Goal: Task Accomplishment & Management: Use online tool/utility

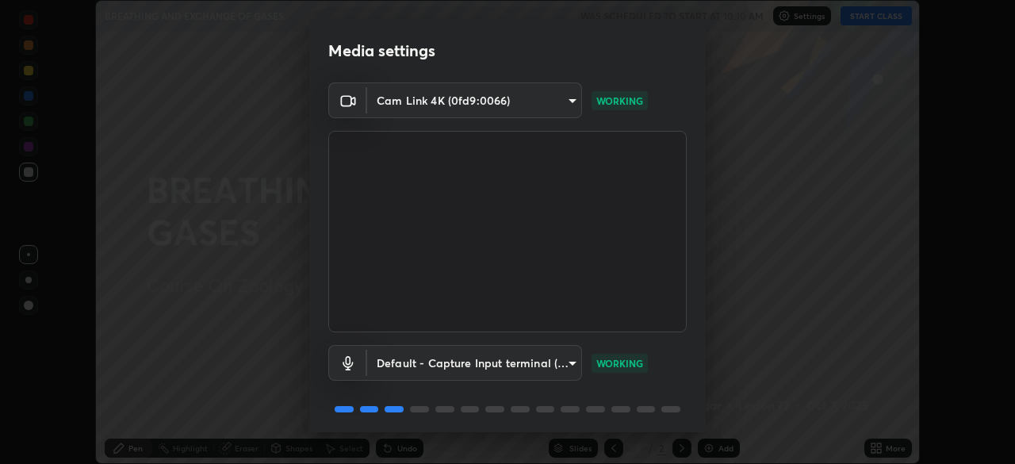
scroll to position [56, 0]
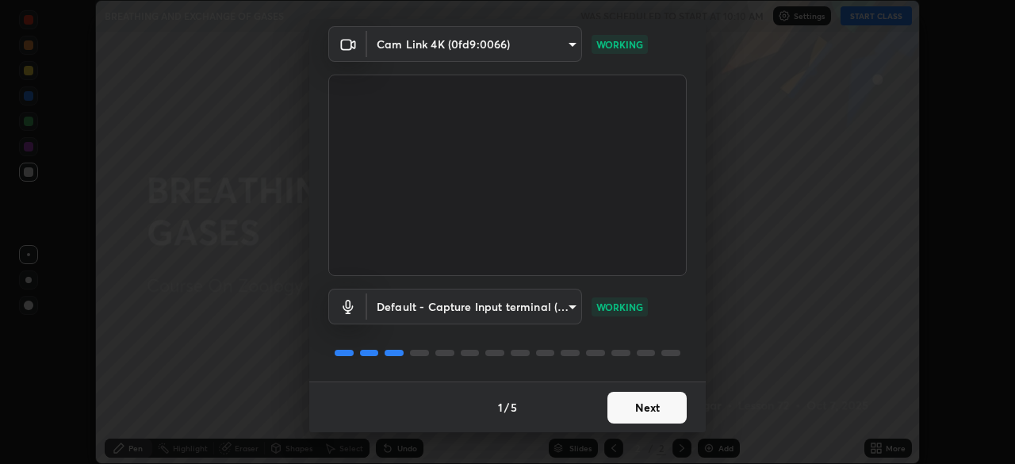
click at [645, 397] on button "Next" at bounding box center [647, 408] width 79 height 32
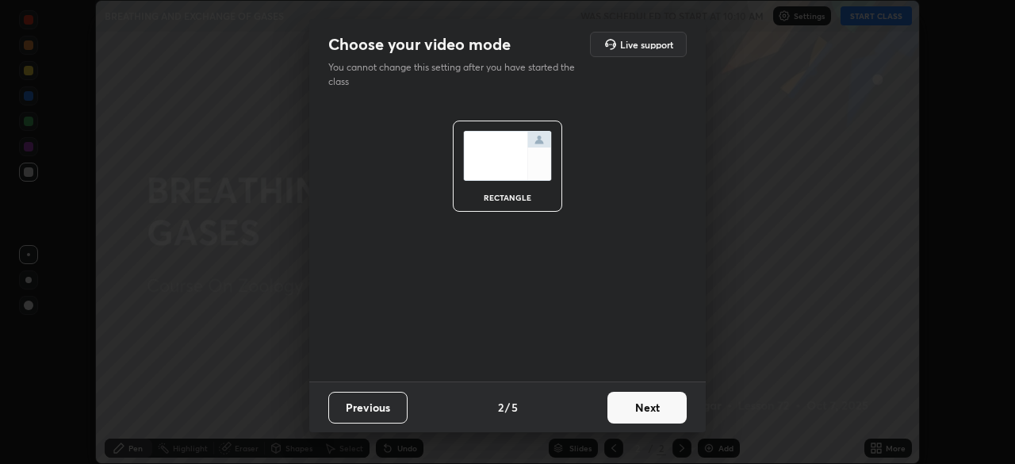
click at [644, 409] on button "Next" at bounding box center [647, 408] width 79 height 32
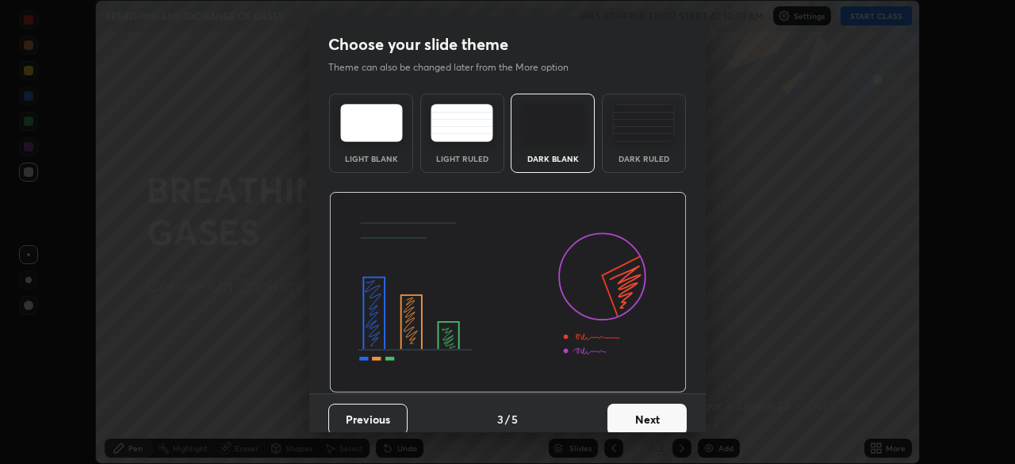
click at [643, 408] on button "Next" at bounding box center [647, 420] width 79 height 32
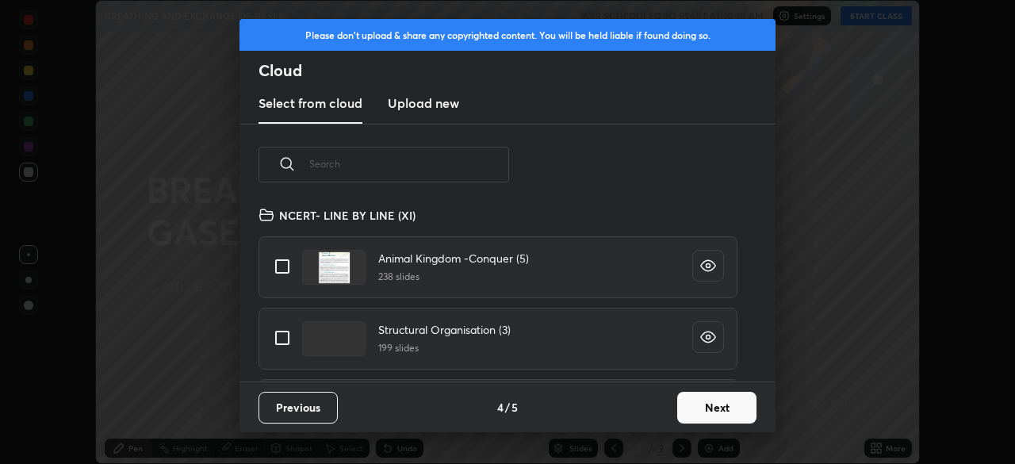
scroll to position [176, 509]
click at [363, 167] on input "text" at bounding box center [409, 163] width 200 height 67
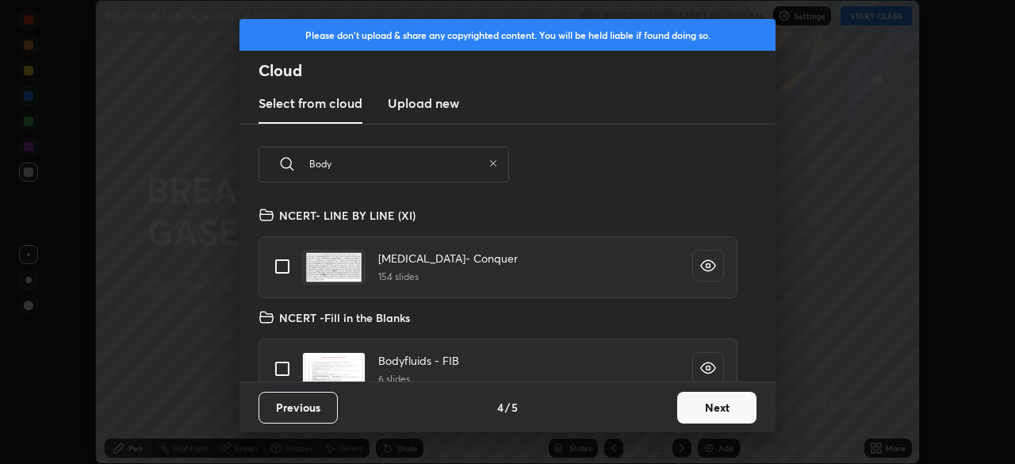
type input "Body"
click at [284, 267] on input "grid" at bounding box center [282, 266] width 33 height 33
checkbox input "true"
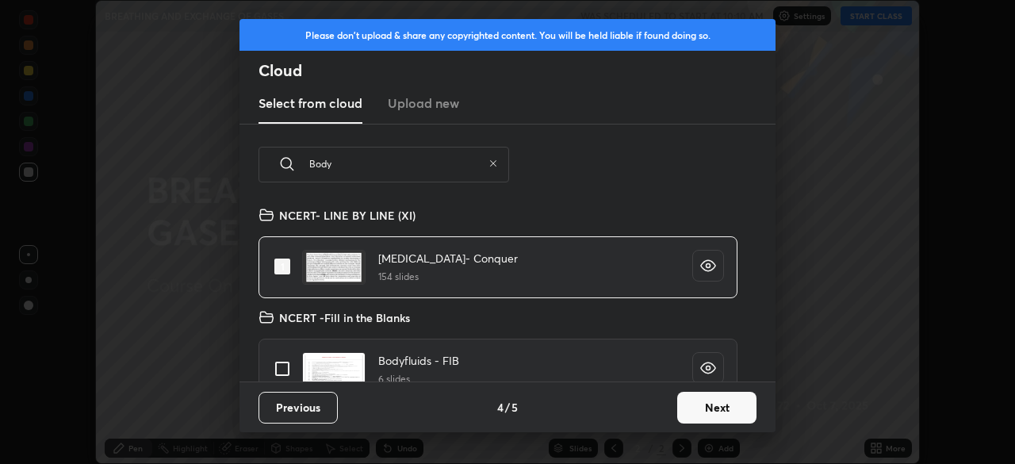
click at [697, 398] on button "Next" at bounding box center [716, 408] width 79 height 32
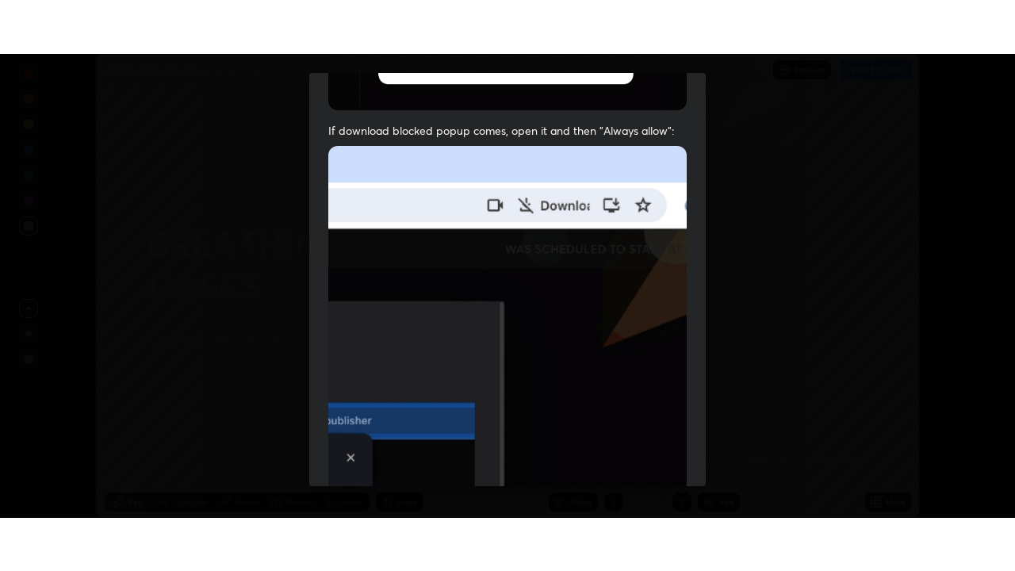
scroll to position [380, 0]
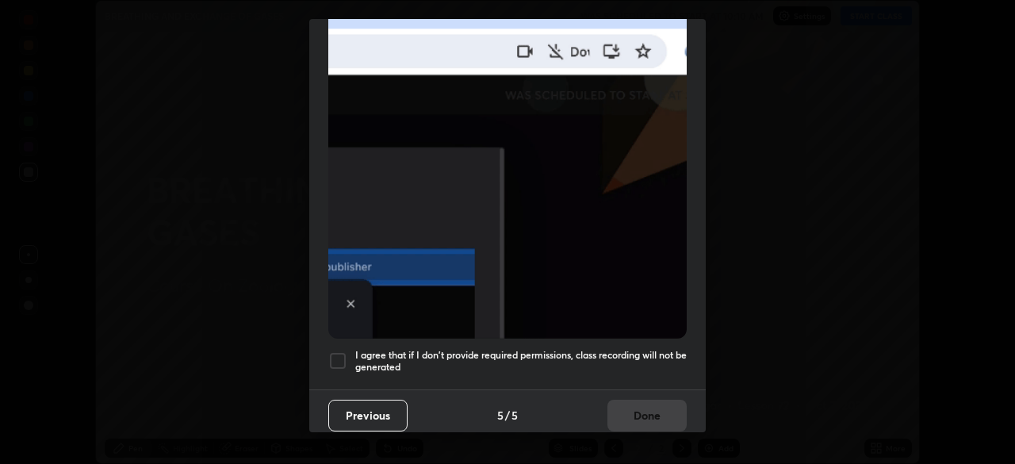
click at [337, 351] on div at bounding box center [337, 360] width 19 height 19
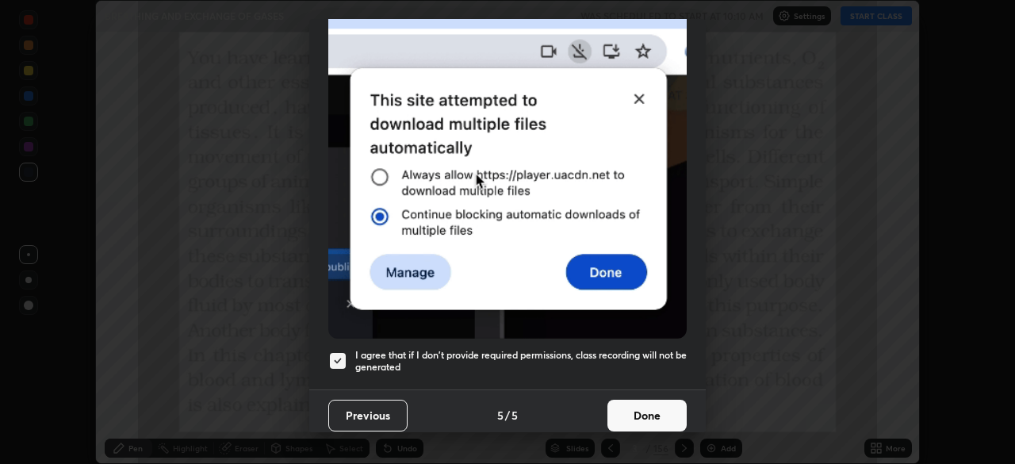
click at [658, 408] on button "Done" at bounding box center [647, 416] width 79 height 32
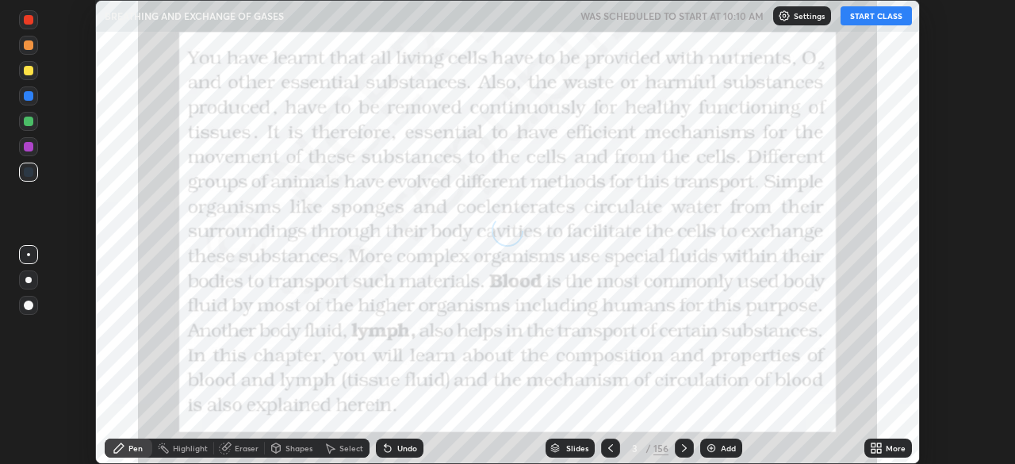
click at [882, 448] on icon at bounding box center [876, 448] width 13 height 13
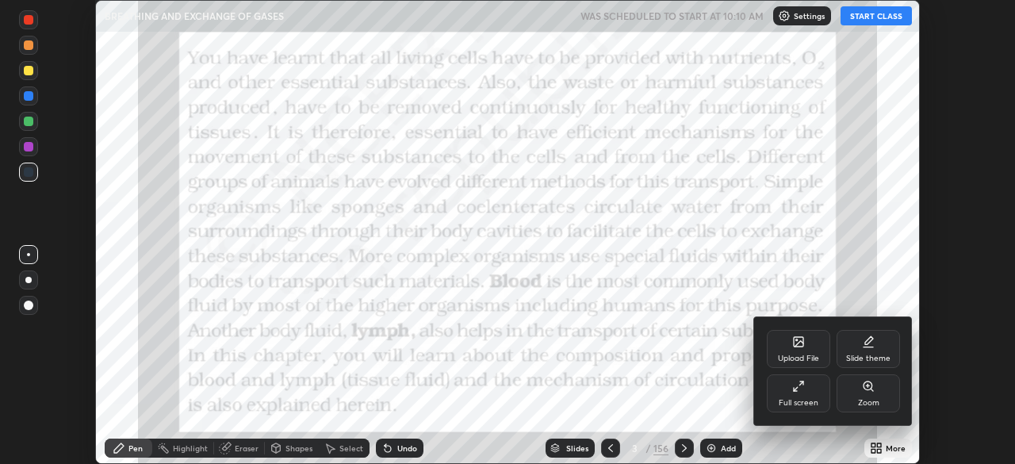
click at [809, 393] on div "Full screen" at bounding box center [798, 393] width 63 height 38
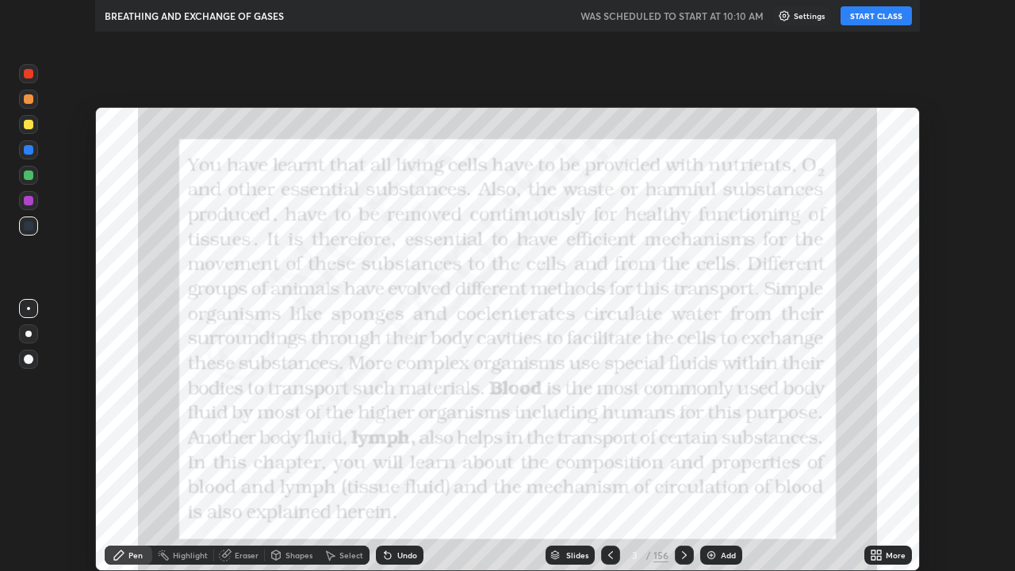
scroll to position [571, 1015]
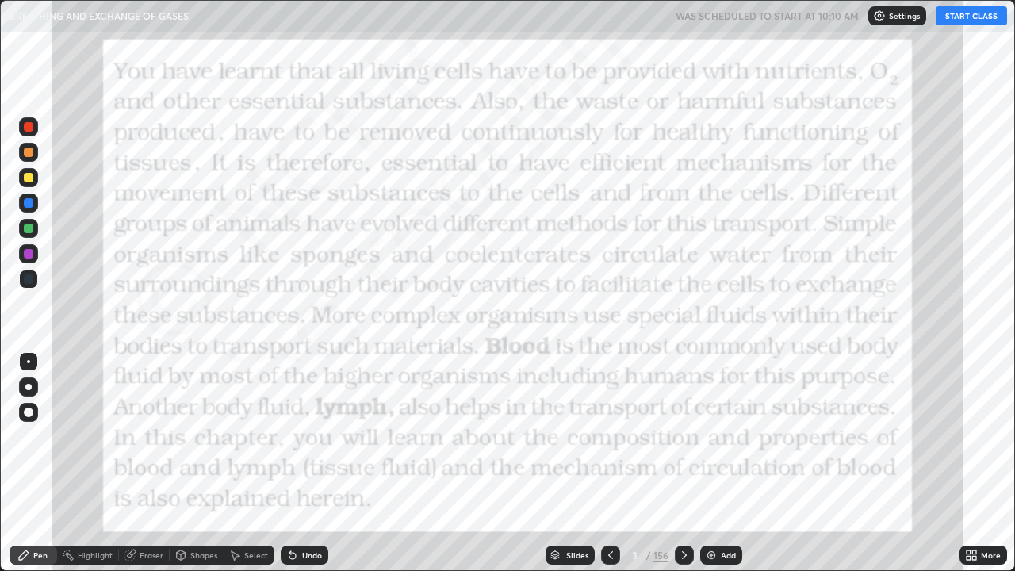
click at [973, 22] on button "START CLASS" at bounding box center [971, 15] width 71 height 19
click at [612, 463] on icon at bounding box center [610, 555] width 5 height 8
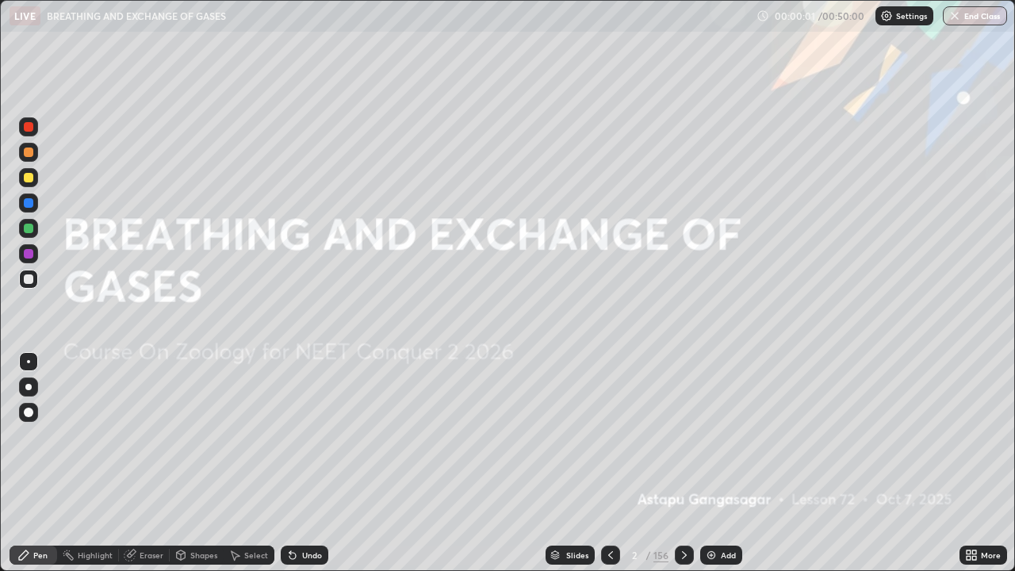
click at [717, 463] on div "Add" at bounding box center [721, 555] width 42 height 19
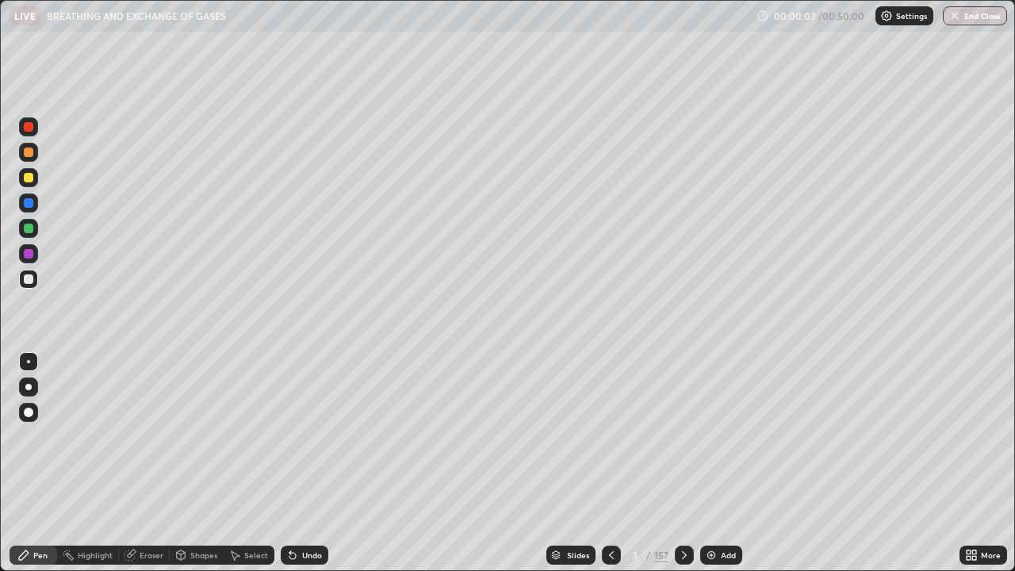
click at [29, 178] on div at bounding box center [29, 178] width 10 height 10
click at [29, 153] on div at bounding box center [29, 153] width 10 height 10
click at [28, 183] on div at bounding box center [28, 177] width 19 height 19
click at [30, 283] on div at bounding box center [29, 279] width 10 height 10
click at [29, 178] on div at bounding box center [29, 178] width 10 height 10
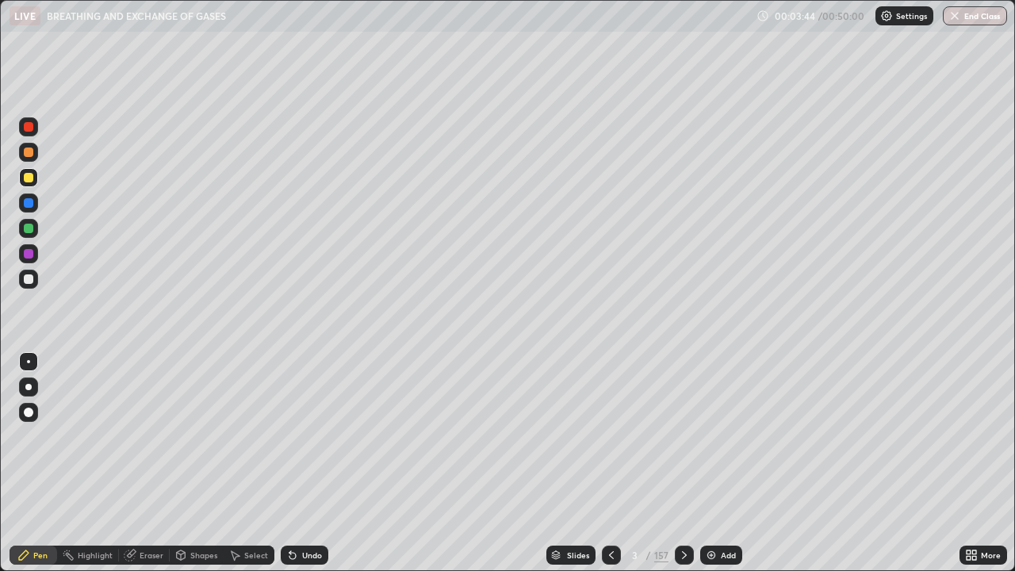
click at [32, 277] on div at bounding box center [29, 279] width 10 height 10
click at [30, 229] on div at bounding box center [29, 229] width 10 height 10
click at [31, 177] on div at bounding box center [29, 178] width 10 height 10
click at [31, 278] on div at bounding box center [29, 279] width 10 height 10
click at [155, 463] on div "Eraser" at bounding box center [152, 555] width 24 height 8
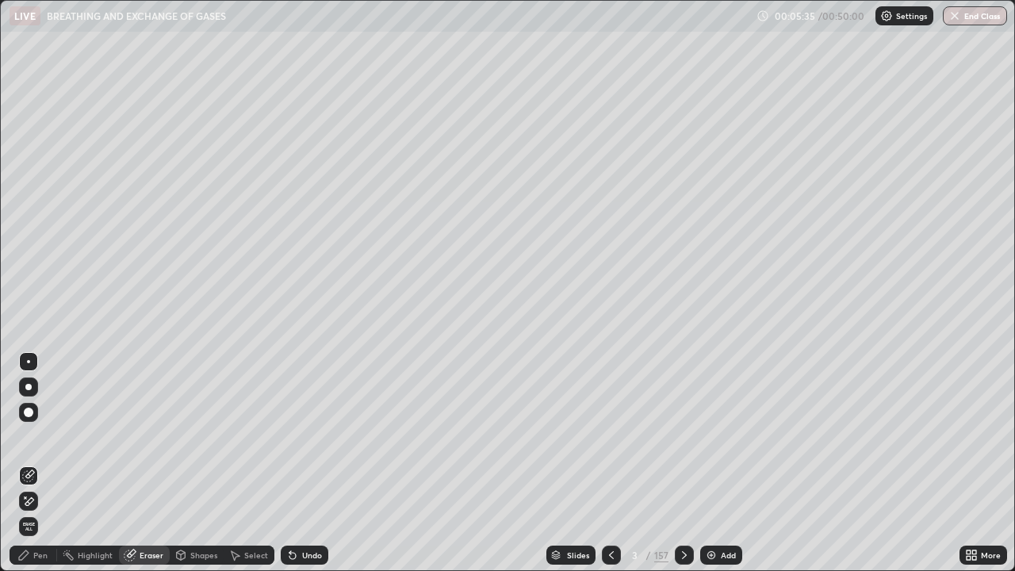
click at [38, 463] on div "Pen" at bounding box center [40, 555] width 14 height 8
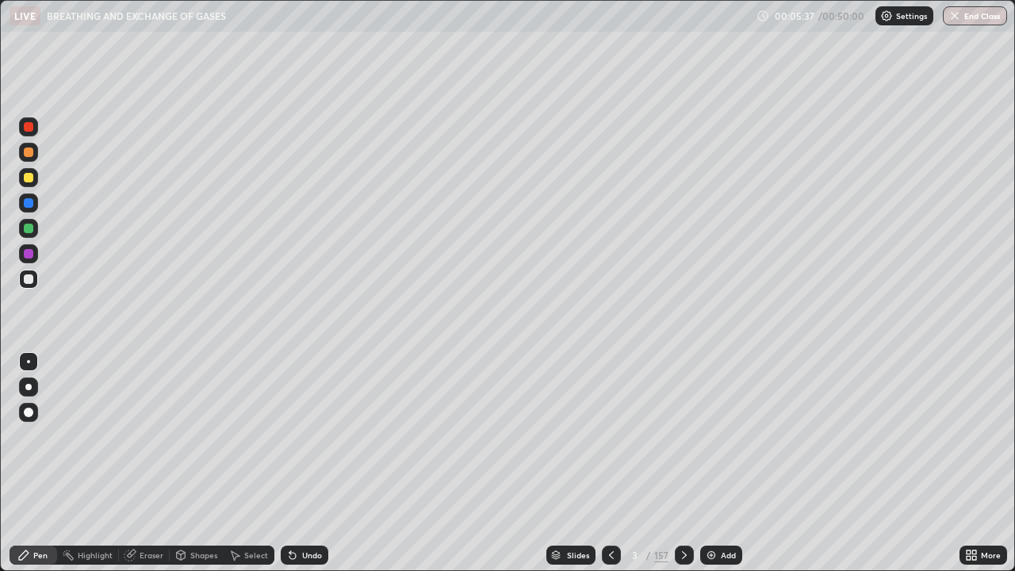
click at [31, 177] on div at bounding box center [29, 178] width 10 height 10
click at [724, 463] on div "Add" at bounding box center [728, 555] width 15 height 8
click at [29, 230] on div at bounding box center [29, 229] width 10 height 10
click at [30, 178] on div at bounding box center [29, 178] width 10 height 10
click at [308, 463] on div "Undo" at bounding box center [305, 555] width 48 height 19
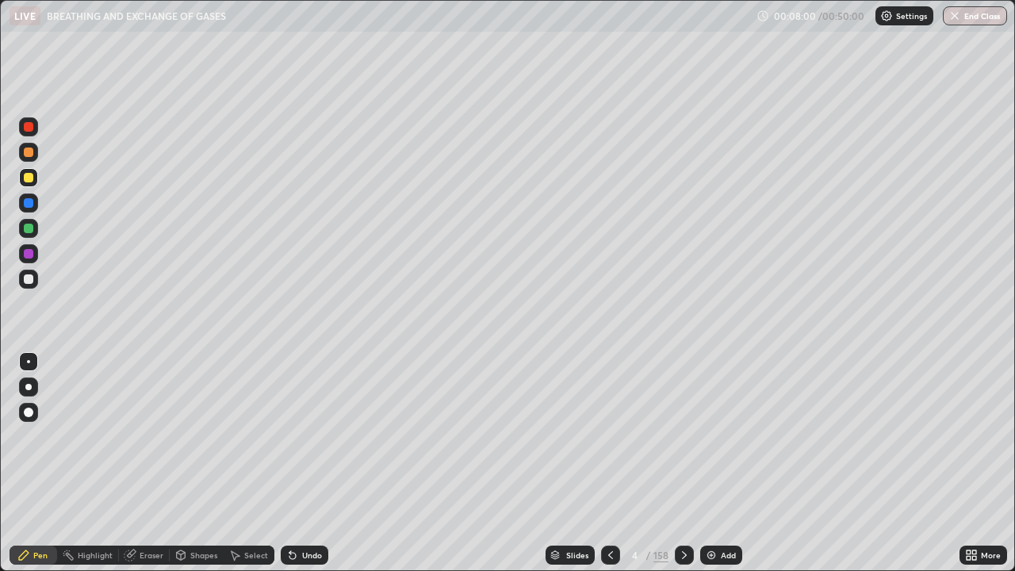
click at [306, 463] on div "Undo" at bounding box center [312, 555] width 20 height 8
click at [304, 463] on div "Undo" at bounding box center [312, 555] width 20 height 8
click at [33, 280] on div at bounding box center [29, 279] width 10 height 10
click at [35, 229] on div at bounding box center [28, 228] width 19 height 19
click at [29, 279] on div at bounding box center [29, 279] width 10 height 10
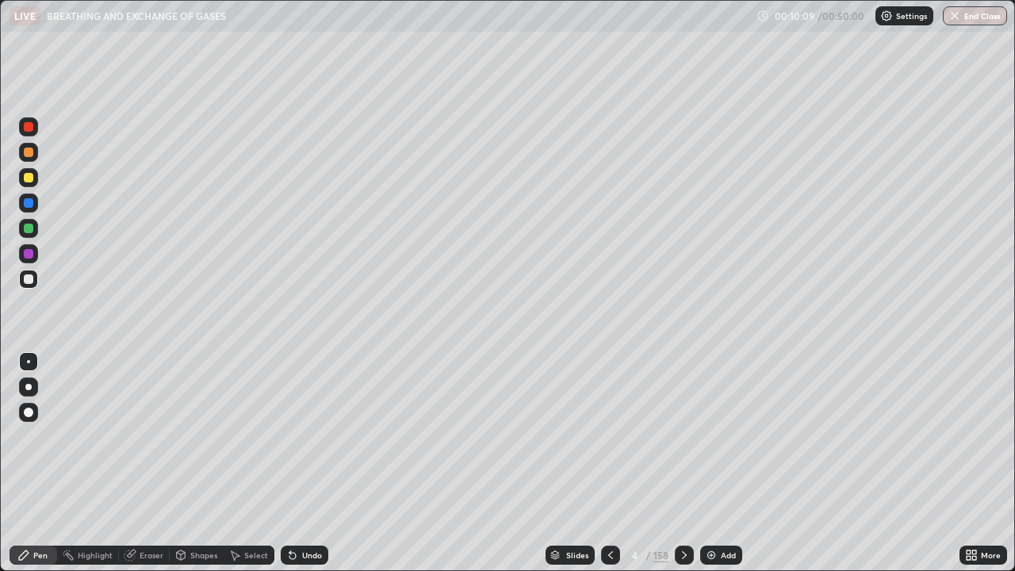
click at [29, 228] on div at bounding box center [29, 229] width 10 height 10
click at [32, 283] on div at bounding box center [28, 279] width 19 height 19
click at [307, 463] on div "Undo" at bounding box center [305, 555] width 48 height 19
click at [305, 463] on div "Undo" at bounding box center [305, 555] width 48 height 19
click at [30, 177] on div at bounding box center [29, 178] width 10 height 10
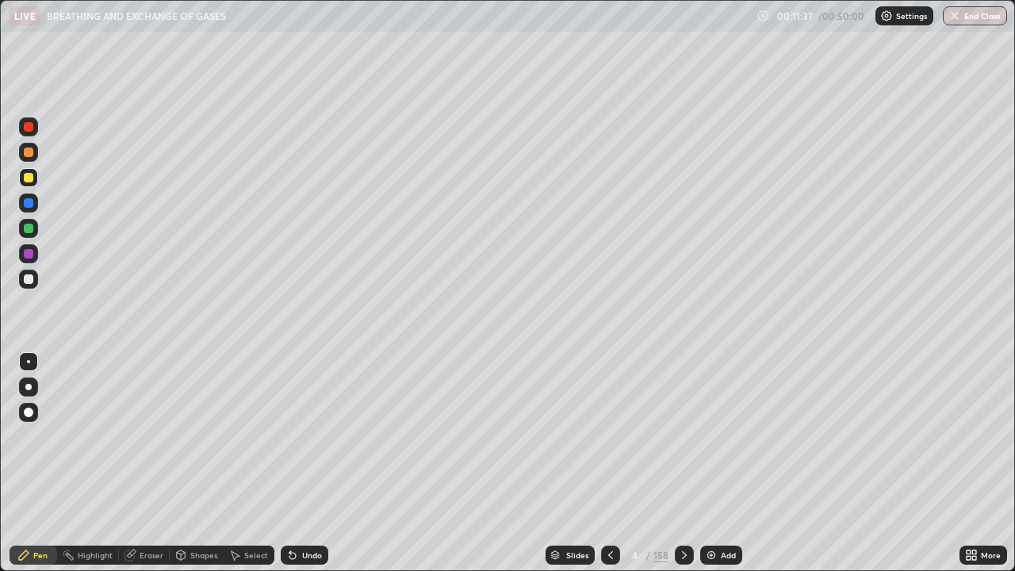
click at [32, 280] on div at bounding box center [29, 279] width 10 height 10
click at [32, 156] on div at bounding box center [29, 153] width 10 height 10
click at [35, 182] on div at bounding box center [28, 177] width 19 height 19
click at [34, 182] on div at bounding box center [28, 177] width 19 height 19
click at [29, 281] on div at bounding box center [29, 279] width 10 height 10
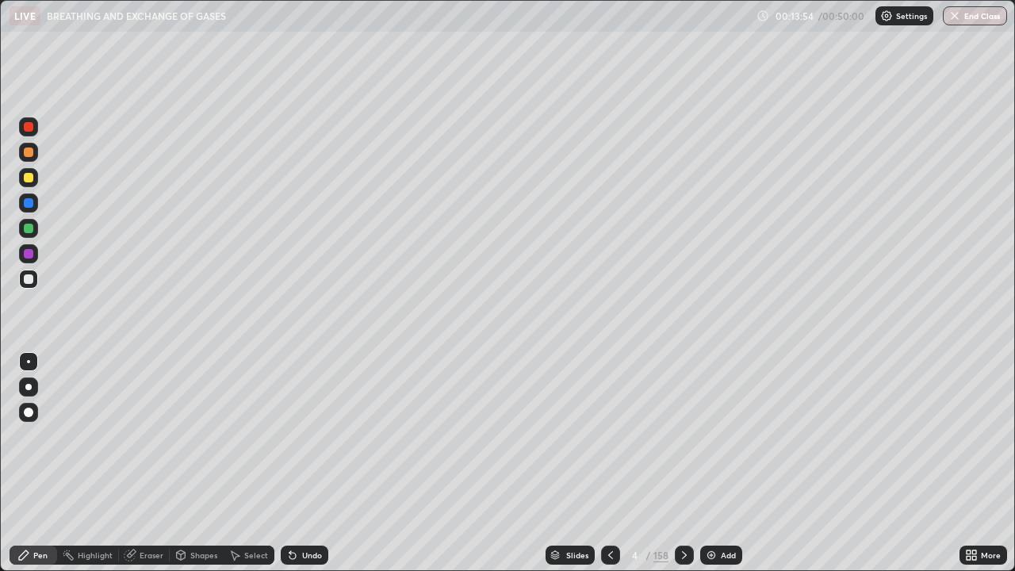
click at [31, 179] on div at bounding box center [29, 178] width 10 height 10
click at [309, 463] on div "Undo" at bounding box center [312, 555] width 20 height 8
click at [311, 463] on div "Undo" at bounding box center [312, 555] width 20 height 8
click at [309, 463] on div "Undo" at bounding box center [312, 555] width 20 height 8
click at [311, 463] on div "Undo" at bounding box center [312, 555] width 20 height 8
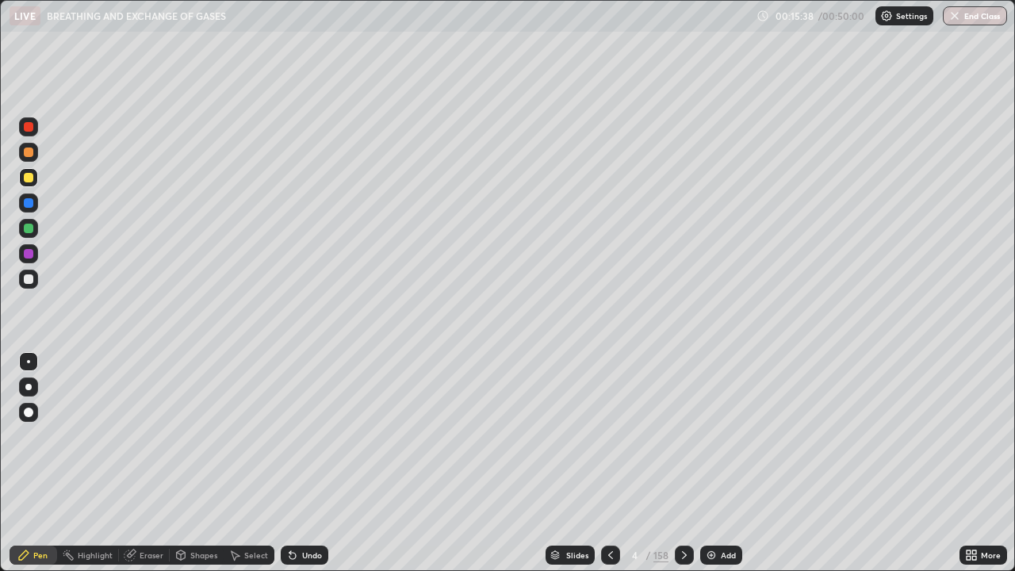
click at [25, 279] on div at bounding box center [29, 279] width 10 height 10
click at [28, 178] on div at bounding box center [29, 178] width 10 height 10
click at [29, 277] on div at bounding box center [29, 279] width 10 height 10
click at [311, 463] on div "Undo" at bounding box center [312, 555] width 20 height 8
click at [308, 463] on div "Undo" at bounding box center [312, 555] width 20 height 8
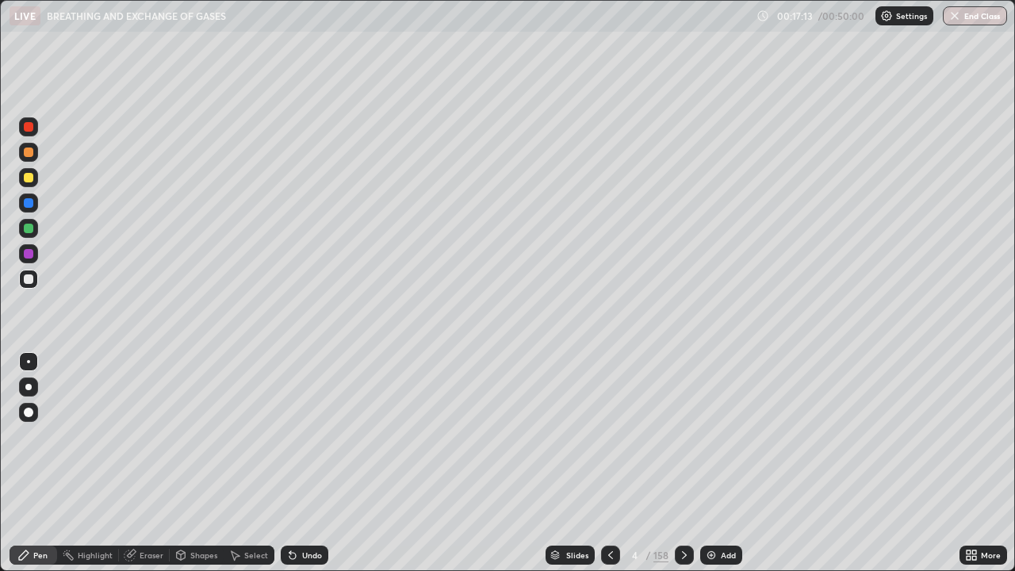
click at [31, 230] on div at bounding box center [29, 229] width 10 height 10
click at [28, 282] on div at bounding box center [29, 279] width 10 height 10
click at [189, 463] on div "Shapes" at bounding box center [197, 555] width 54 height 32
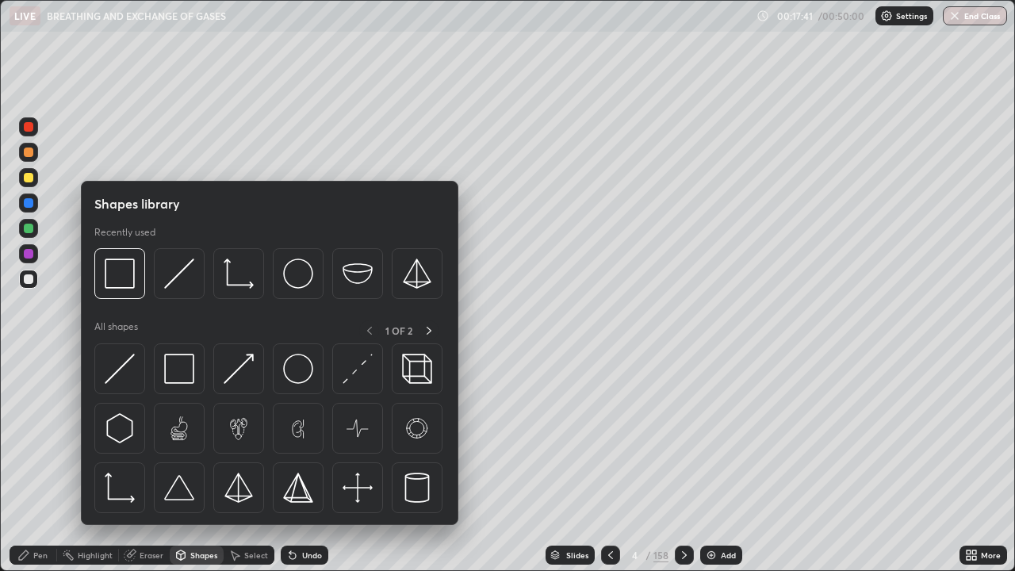
click at [49, 463] on div "Pen" at bounding box center [34, 555] width 48 height 19
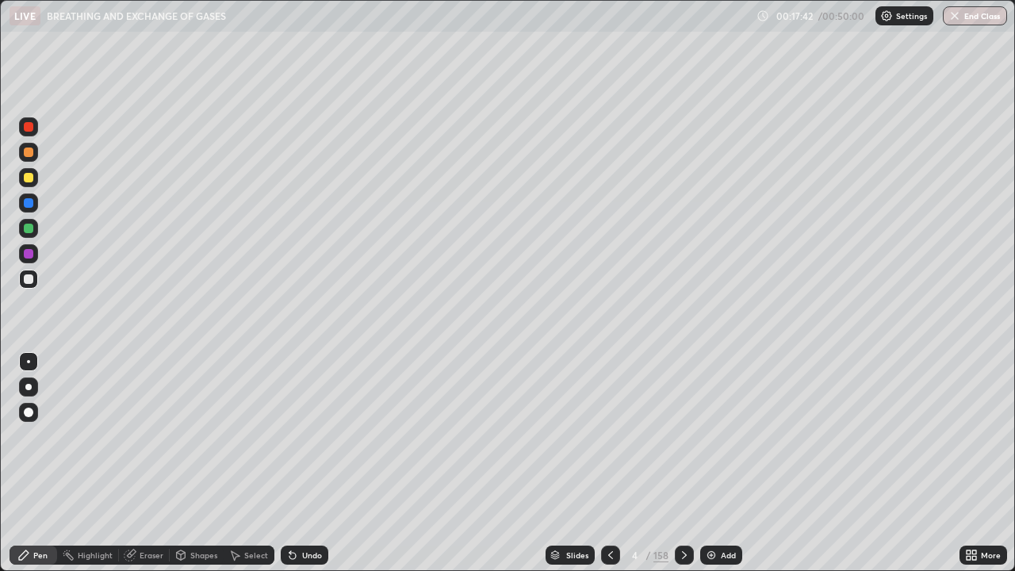
click at [194, 463] on div "Shapes" at bounding box center [197, 555] width 54 height 32
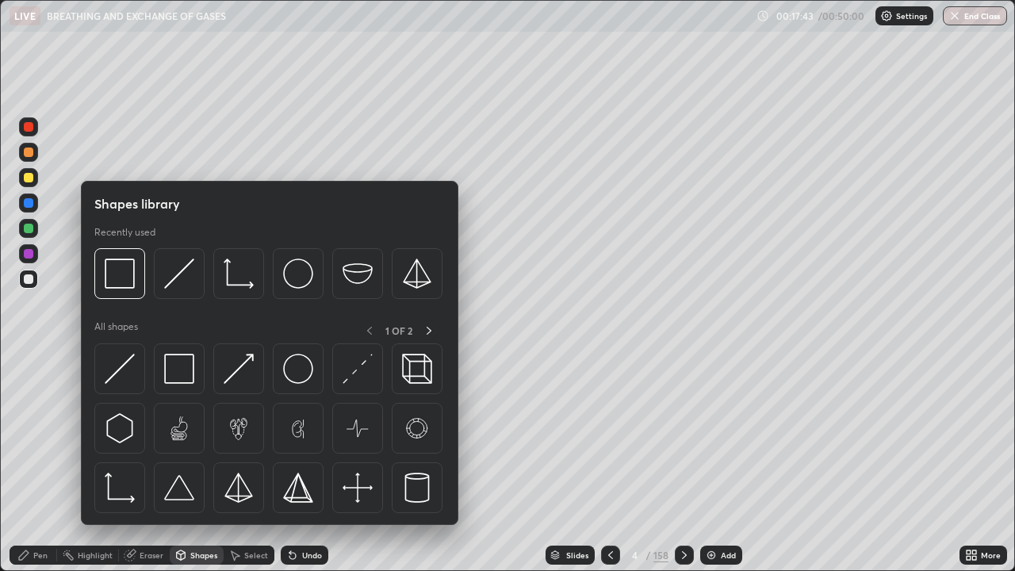
click at [42, 463] on div "Pen" at bounding box center [40, 555] width 14 height 8
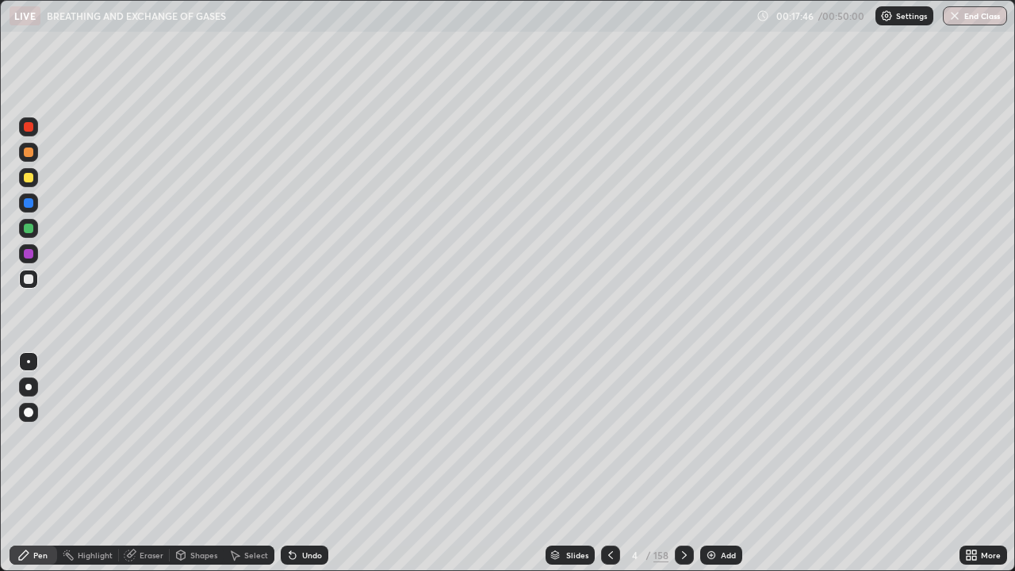
click at [217, 463] on div "Shapes" at bounding box center [197, 555] width 54 height 19
click at [48, 463] on div "Pen" at bounding box center [34, 555] width 48 height 19
click at [249, 463] on div "Select" at bounding box center [249, 555] width 51 height 32
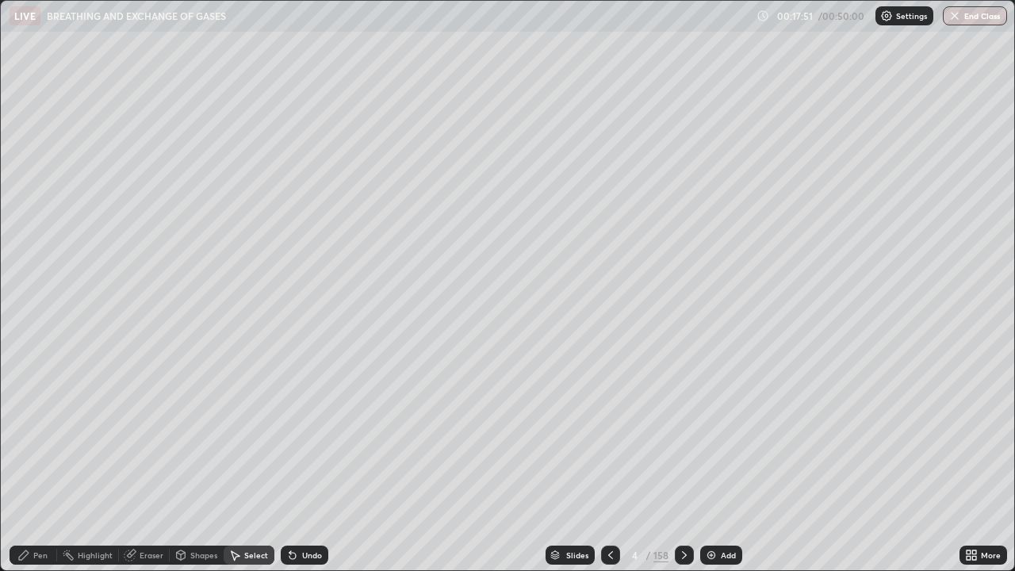
click at [48, 463] on div "Pen" at bounding box center [34, 555] width 48 height 19
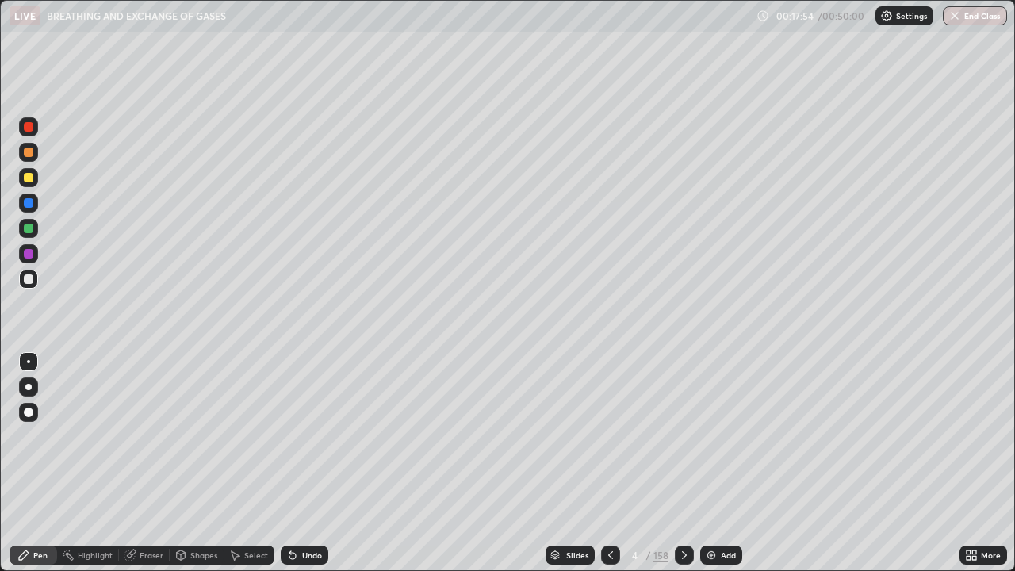
click at [287, 463] on div "Undo" at bounding box center [301, 555] width 54 height 32
click at [36, 463] on div "Pen" at bounding box center [40, 555] width 14 height 8
click at [296, 463] on div "Undo" at bounding box center [301, 555] width 54 height 32
click at [282, 463] on div "Undo" at bounding box center [301, 555] width 54 height 32
click at [352, 463] on div "Slides 4 / 158 Add" at bounding box center [643, 555] width 631 height 32
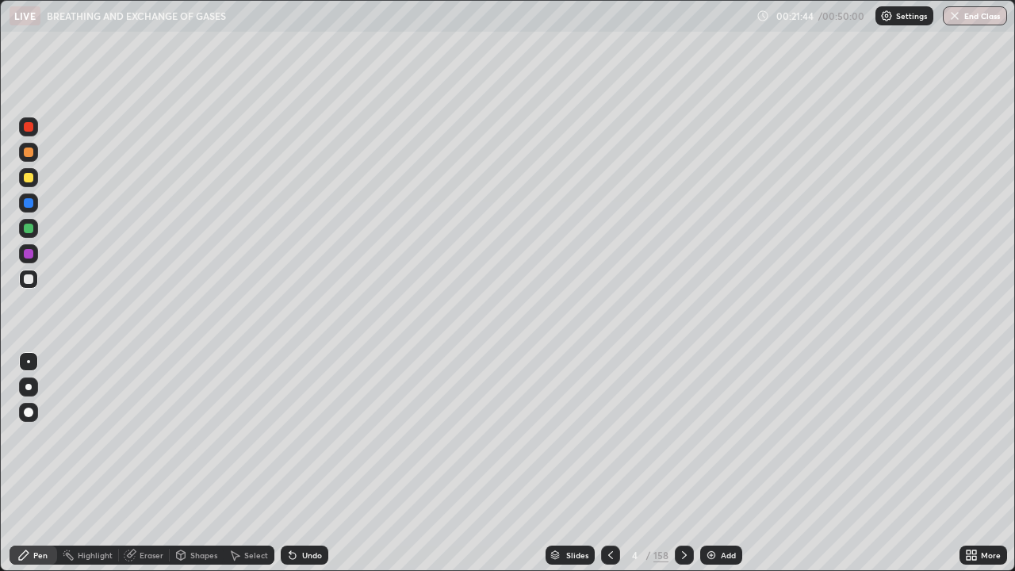
click at [683, 463] on icon at bounding box center [684, 555] width 13 height 13
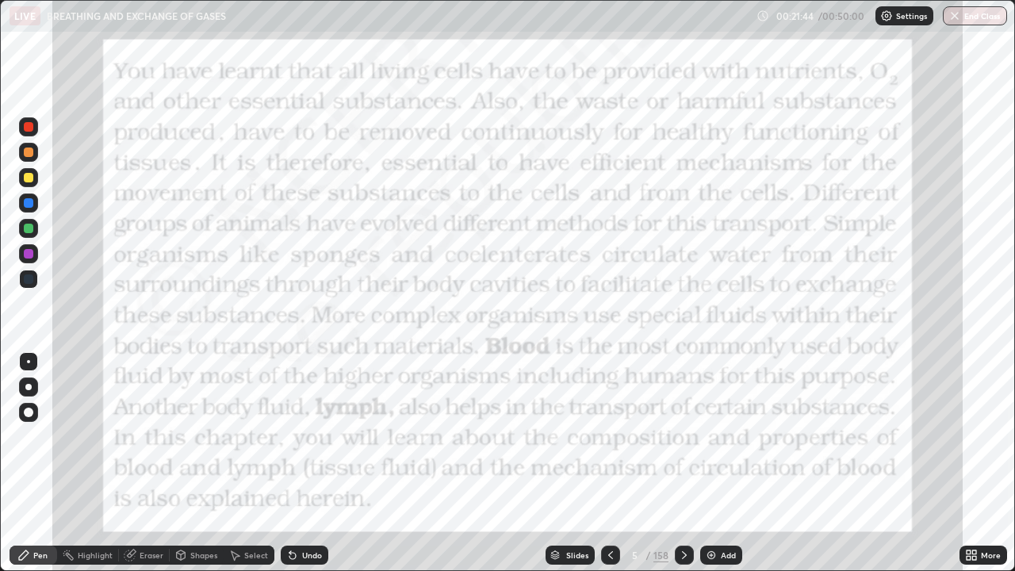
click at [685, 463] on icon at bounding box center [684, 555] width 13 height 13
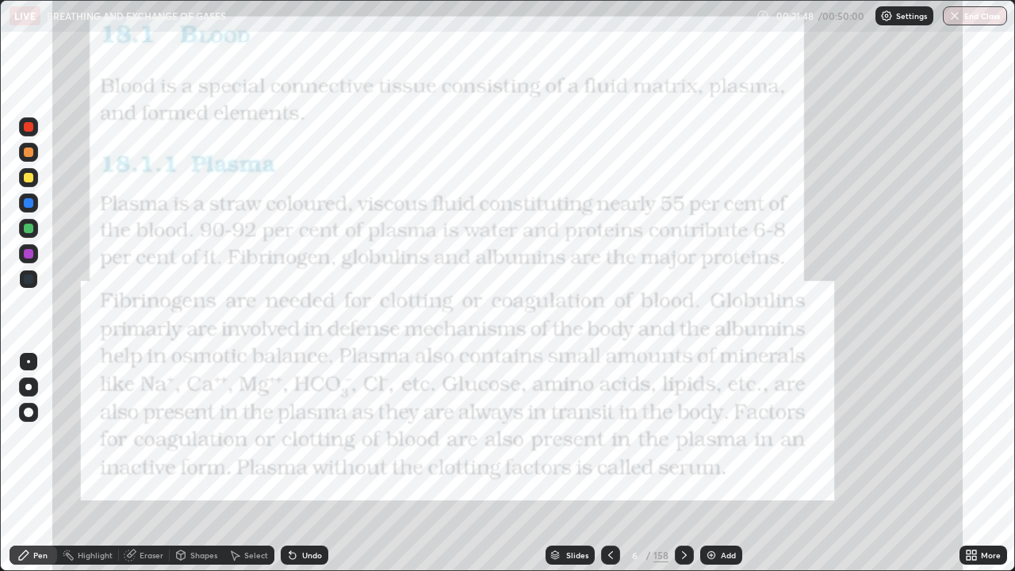
click at [681, 463] on icon at bounding box center [684, 555] width 13 height 13
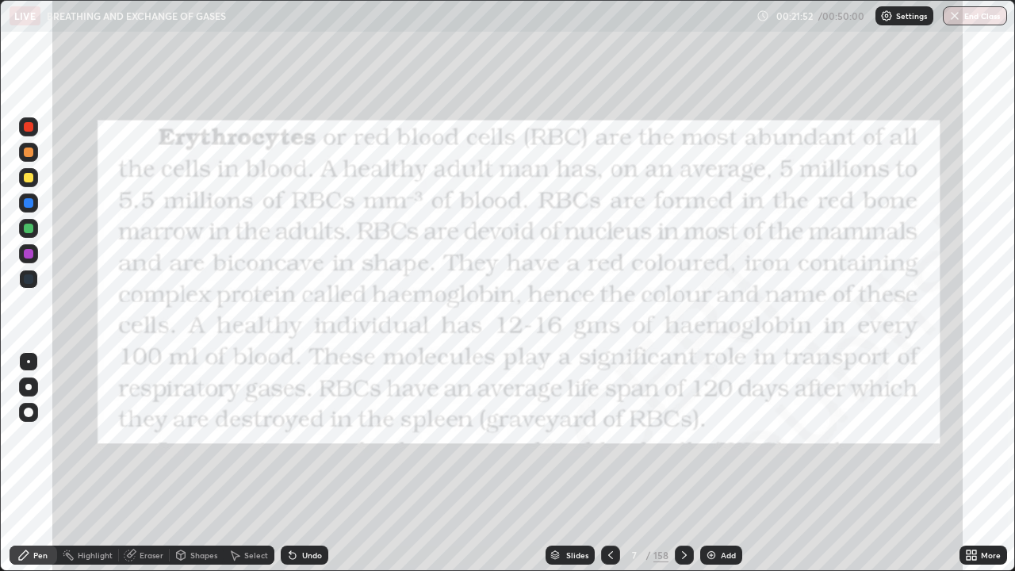
click at [579, 463] on div "Slides" at bounding box center [577, 555] width 22 height 8
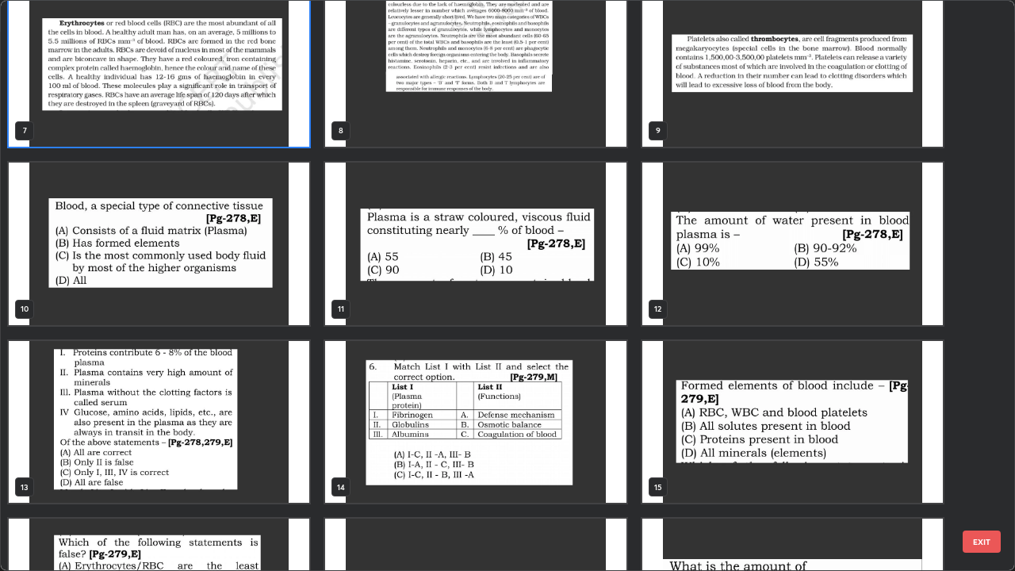
scroll to position [384, 0]
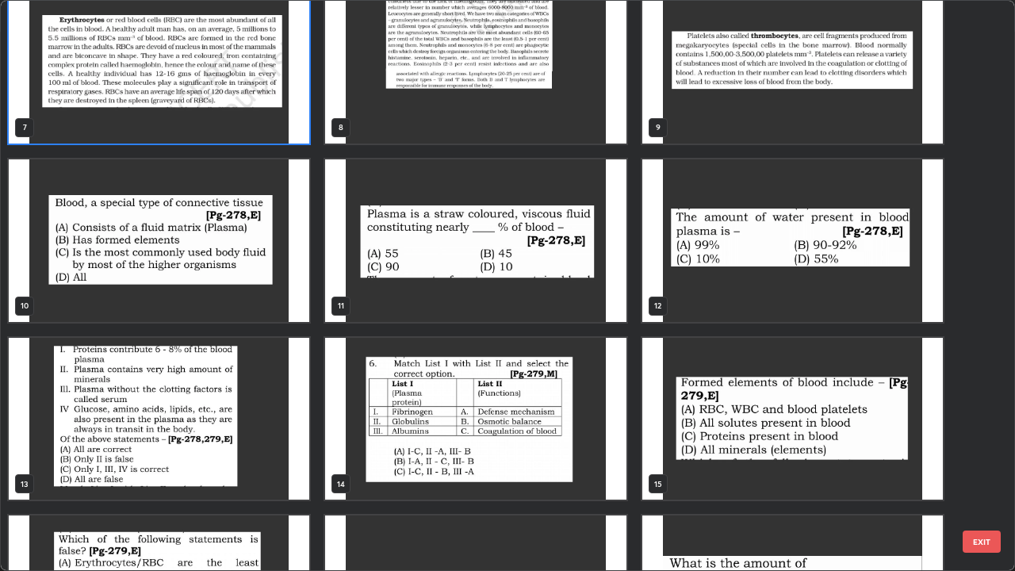
click at [240, 278] on img "grid" at bounding box center [159, 240] width 301 height 163
click at [236, 277] on img "grid" at bounding box center [159, 240] width 301 height 163
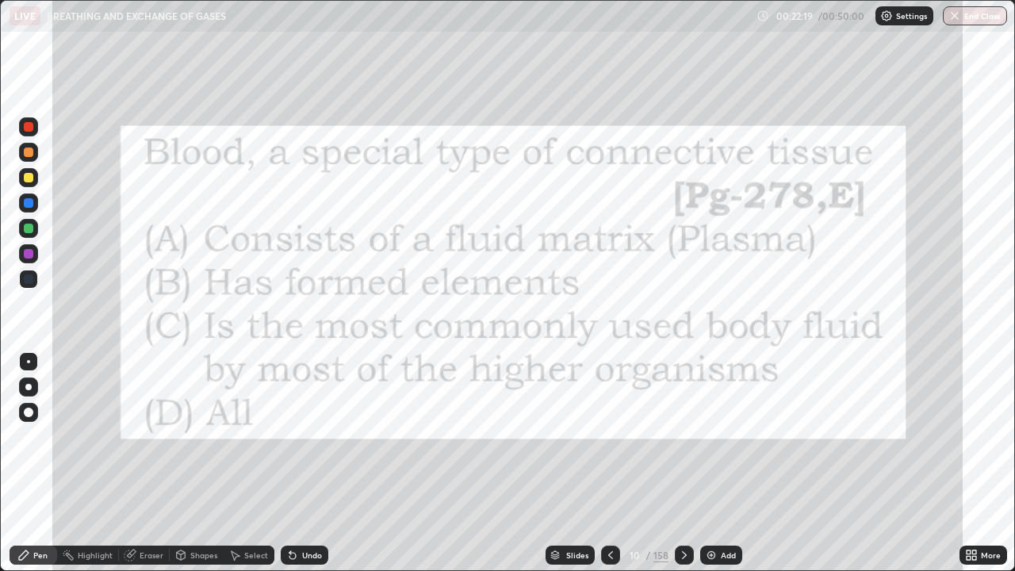
click at [685, 463] on icon at bounding box center [684, 555] width 13 height 13
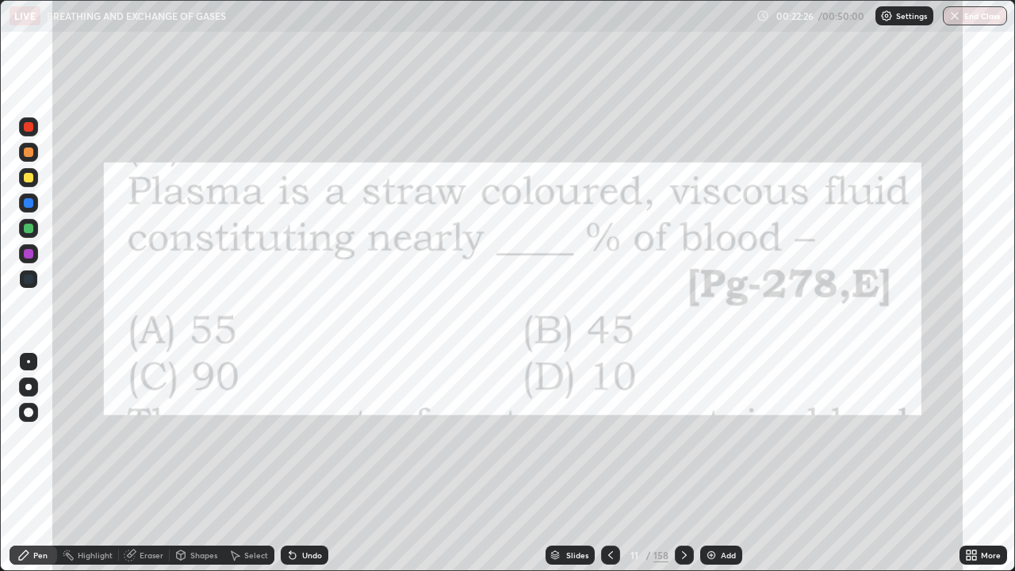
click at [684, 463] on icon at bounding box center [684, 555] width 13 height 13
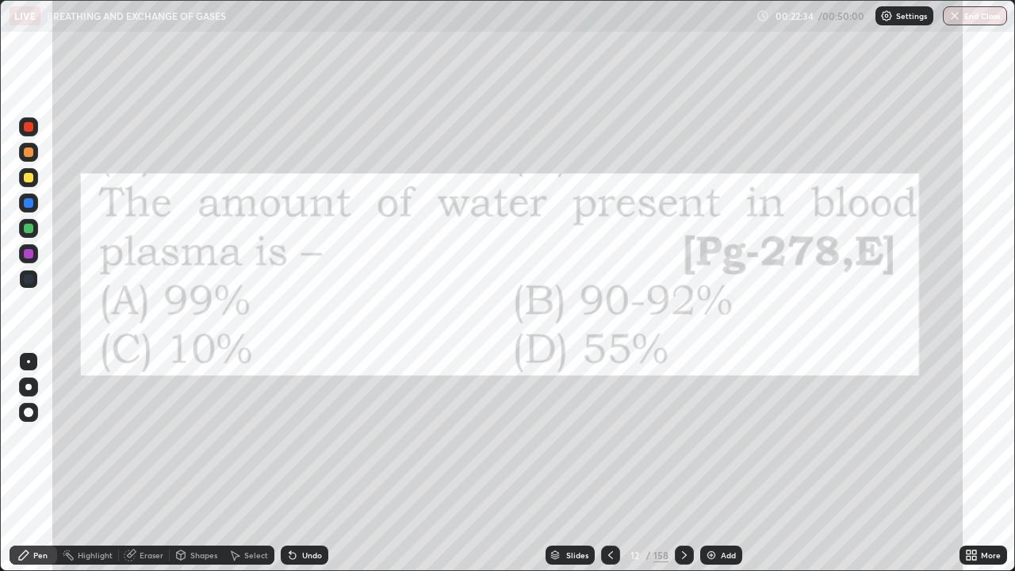
click at [681, 463] on icon at bounding box center [684, 555] width 13 height 13
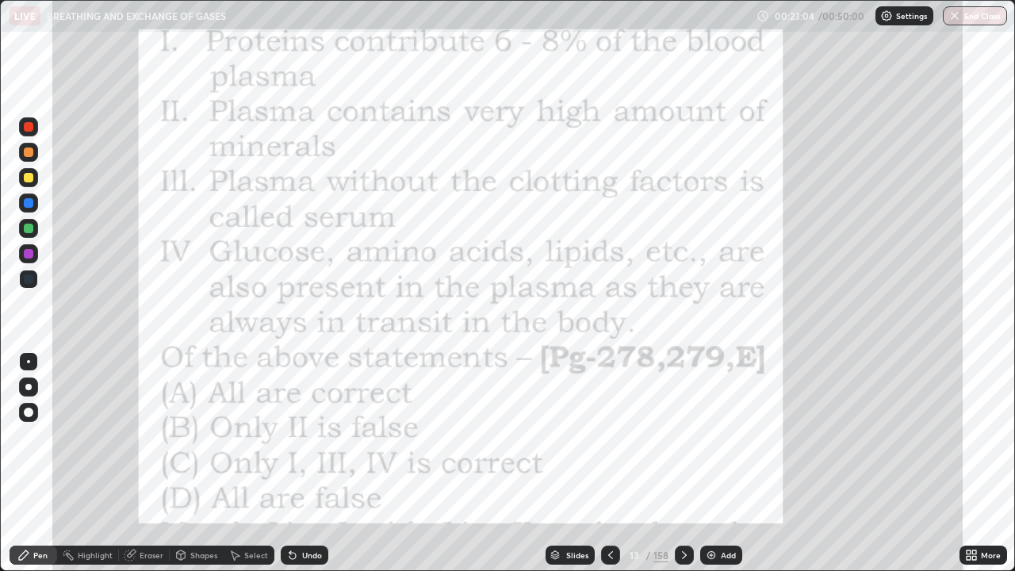
click at [31, 126] on div at bounding box center [29, 127] width 10 height 10
click at [683, 463] on icon at bounding box center [684, 555] width 13 height 13
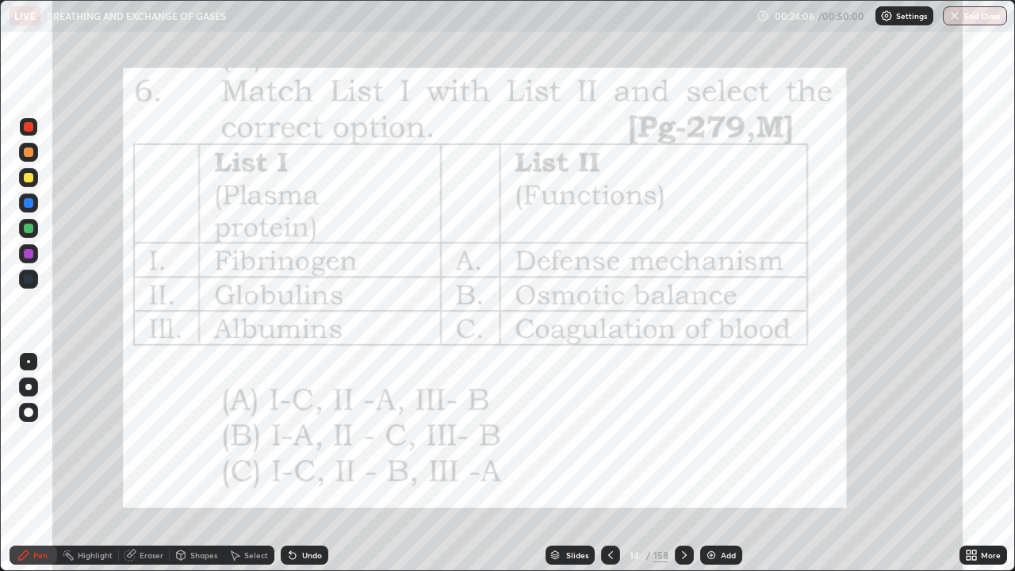
click at [683, 463] on icon at bounding box center [684, 555] width 5 height 8
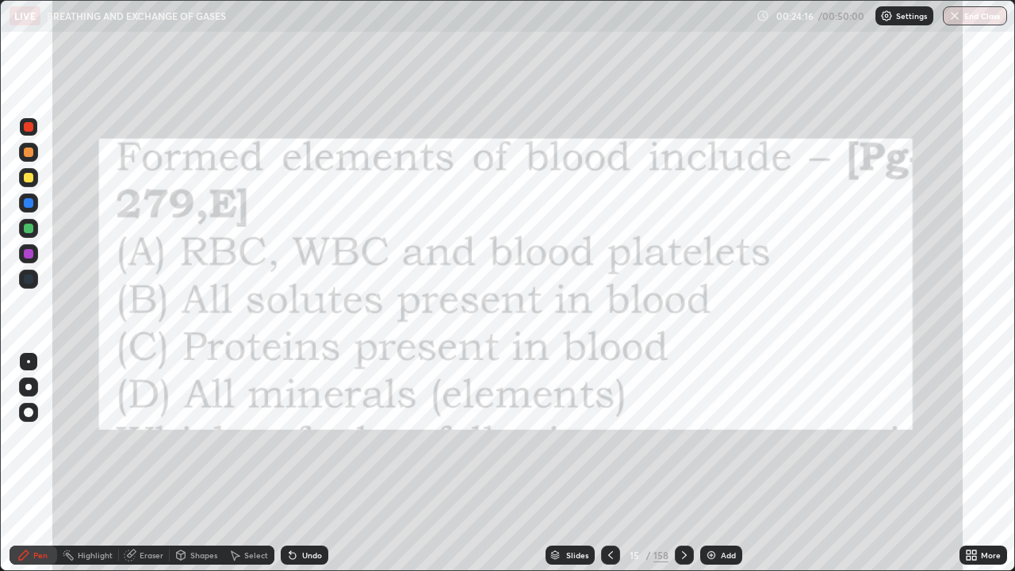
click at [683, 463] on icon at bounding box center [684, 555] width 13 height 13
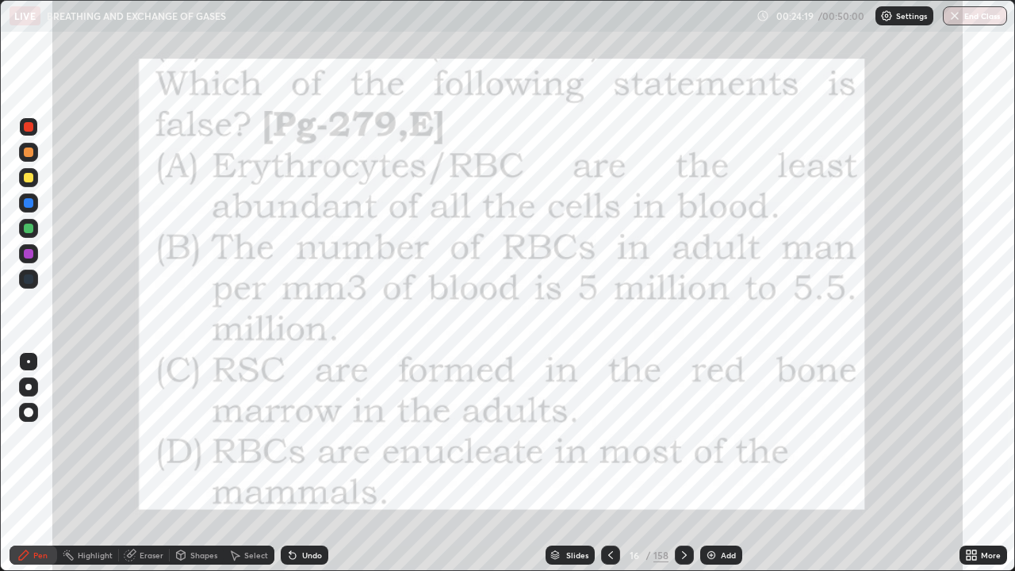
click at [562, 463] on div "Slides" at bounding box center [570, 555] width 49 height 19
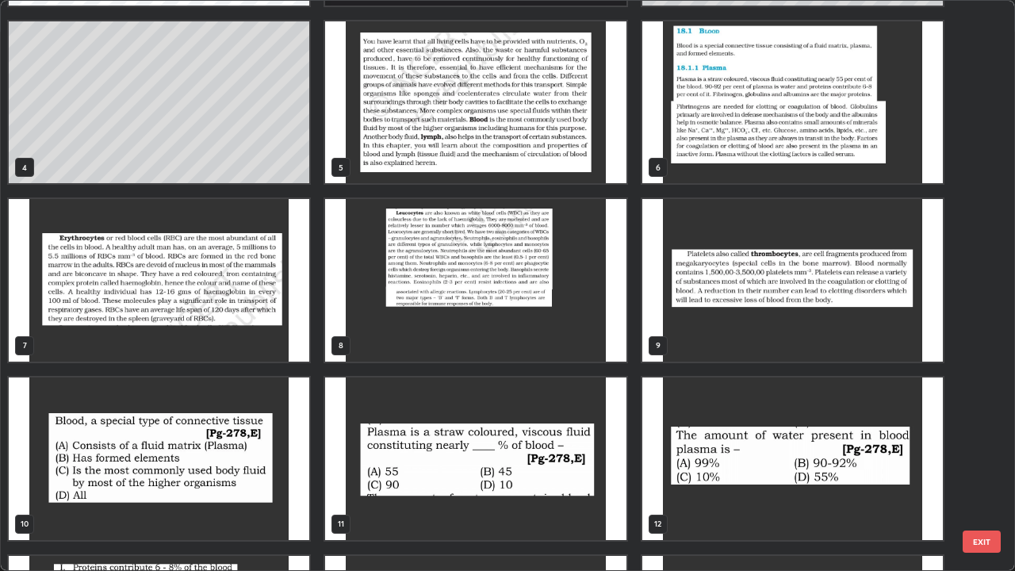
scroll to position [135, 0]
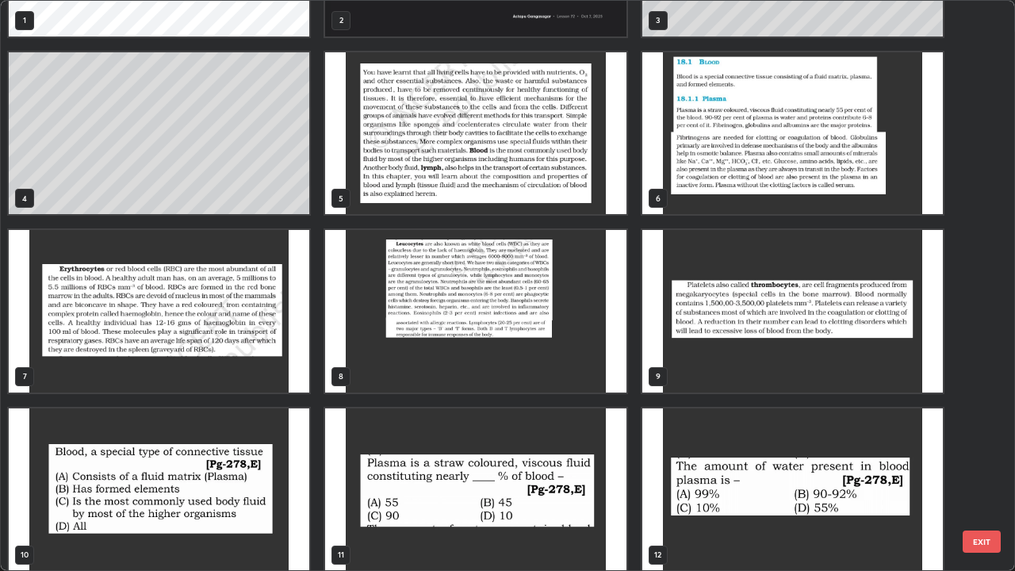
click at [473, 329] on img "grid" at bounding box center [475, 311] width 301 height 163
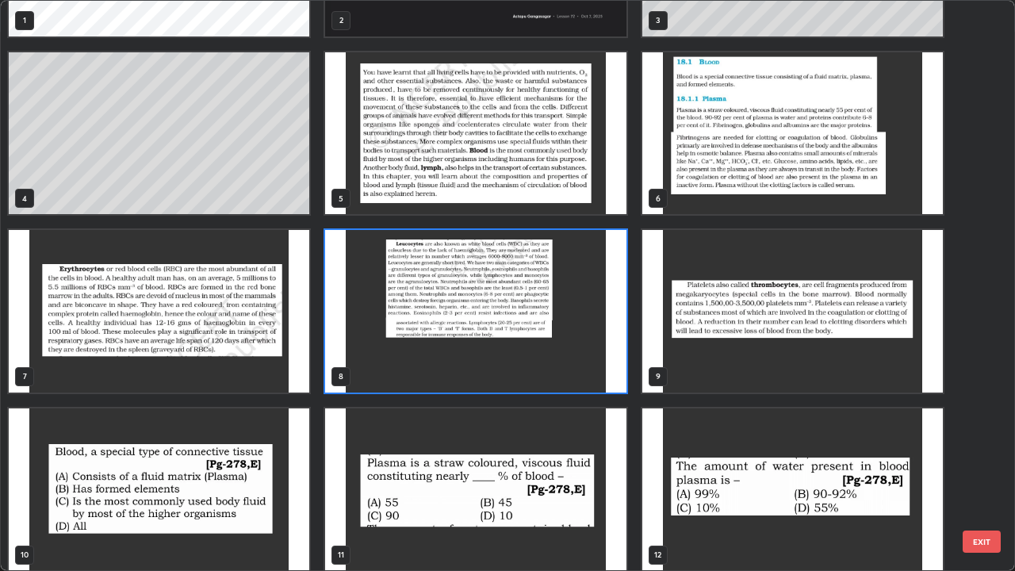
click at [478, 328] on img "grid" at bounding box center [475, 311] width 301 height 163
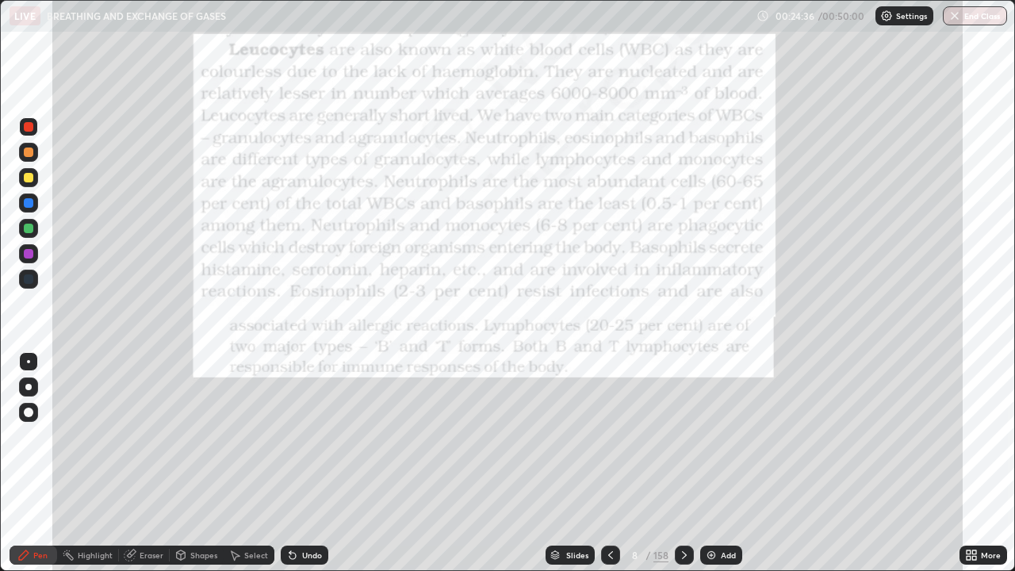
click at [609, 463] on icon at bounding box center [610, 555] width 13 height 13
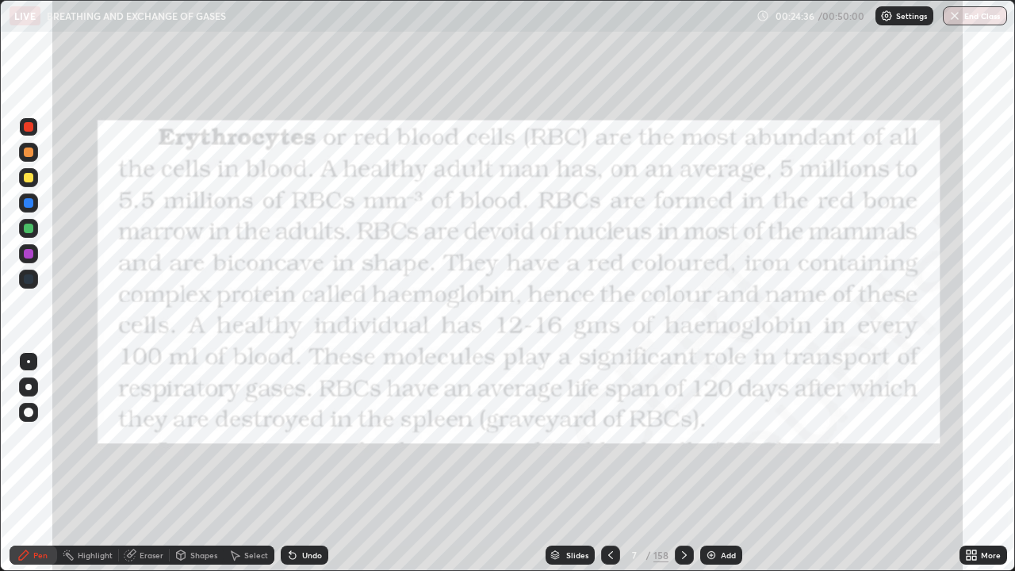
click at [715, 463] on img at bounding box center [711, 555] width 13 height 13
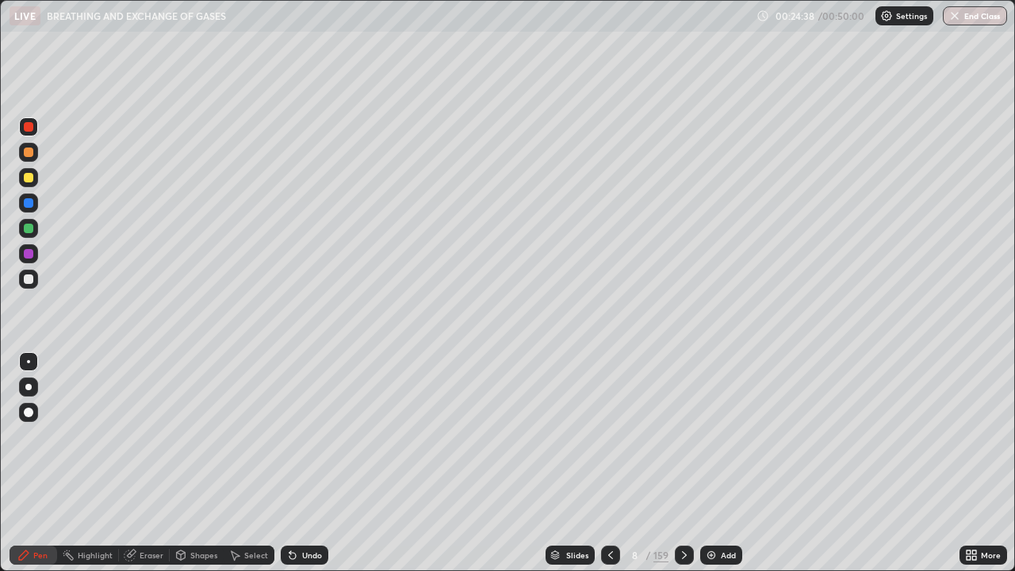
click at [29, 152] on div at bounding box center [29, 153] width 10 height 10
click at [29, 181] on div at bounding box center [29, 178] width 10 height 10
click at [29, 279] on div at bounding box center [29, 279] width 10 height 10
click at [28, 182] on div at bounding box center [29, 178] width 10 height 10
click at [33, 288] on div at bounding box center [28, 279] width 19 height 19
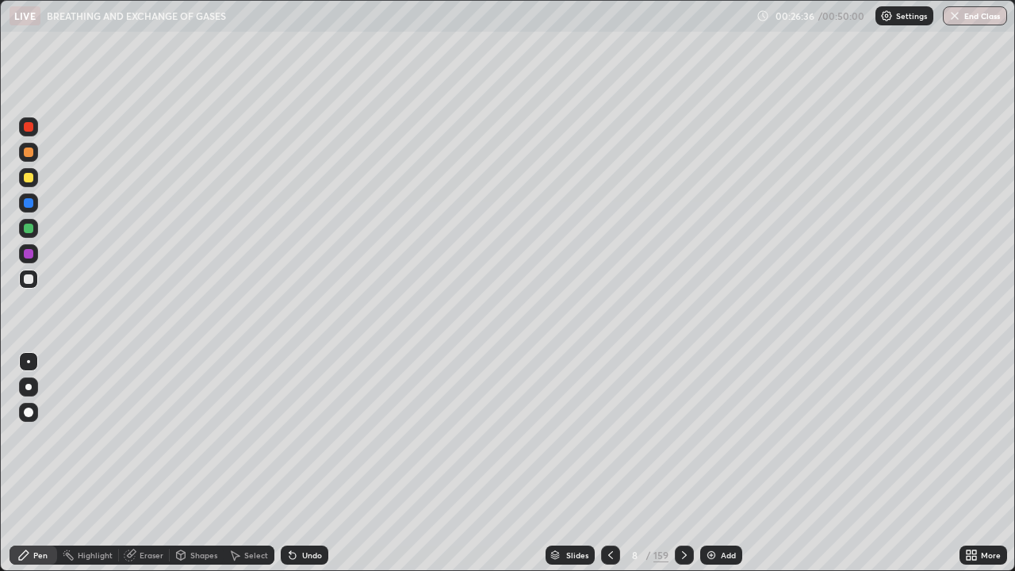
click at [31, 178] on div at bounding box center [29, 178] width 10 height 10
click at [29, 279] on div at bounding box center [29, 279] width 10 height 10
click at [29, 178] on div at bounding box center [29, 178] width 10 height 10
click at [29, 279] on div at bounding box center [29, 279] width 10 height 10
click at [30, 231] on div at bounding box center [29, 229] width 10 height 10
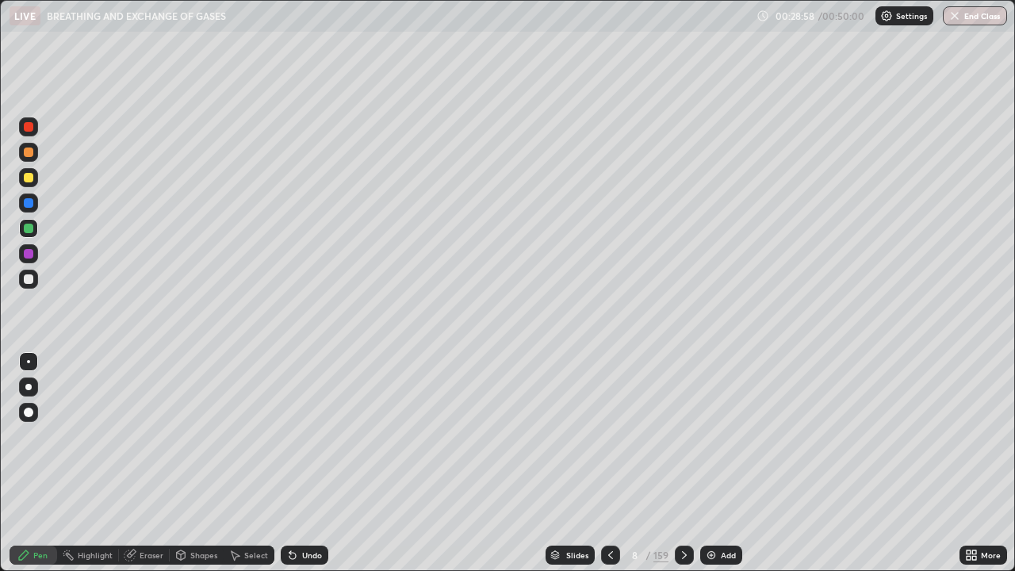
click at [29, 178] on div at bounding box center [29, 178] width 10 height 10
click at [31, 232] on div at bounding box center [29, 229] width 10 height 10
click at [32, 155] on div at bounding box center [29, 153] width 10 height 10
click at [236, 463] on div "Select" at bounding box center [249, 555] width 51 height 32
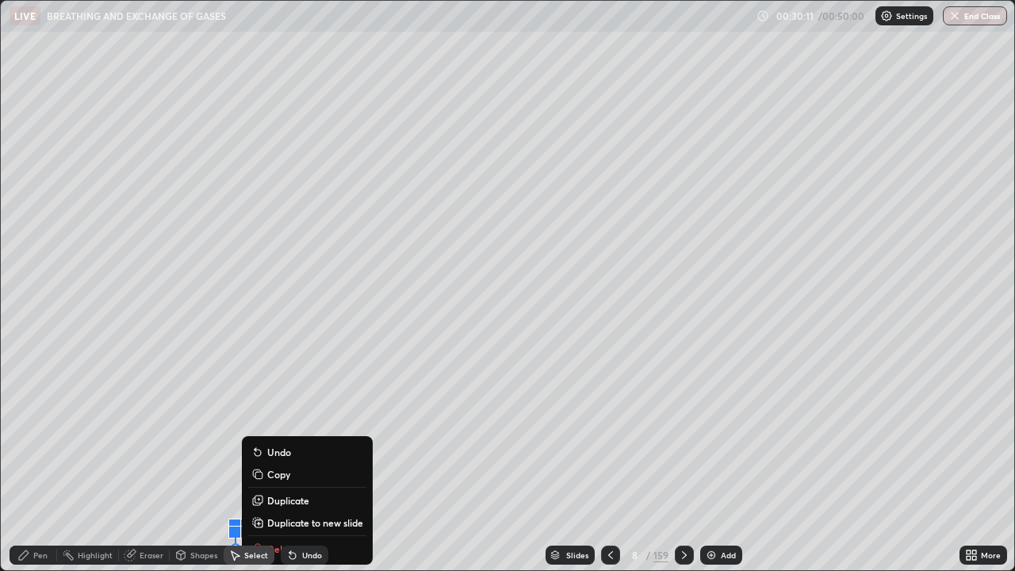
click at [249, 463] on button "Duplicate to new slide" at bounding box center [307, 522] width 118 height 19
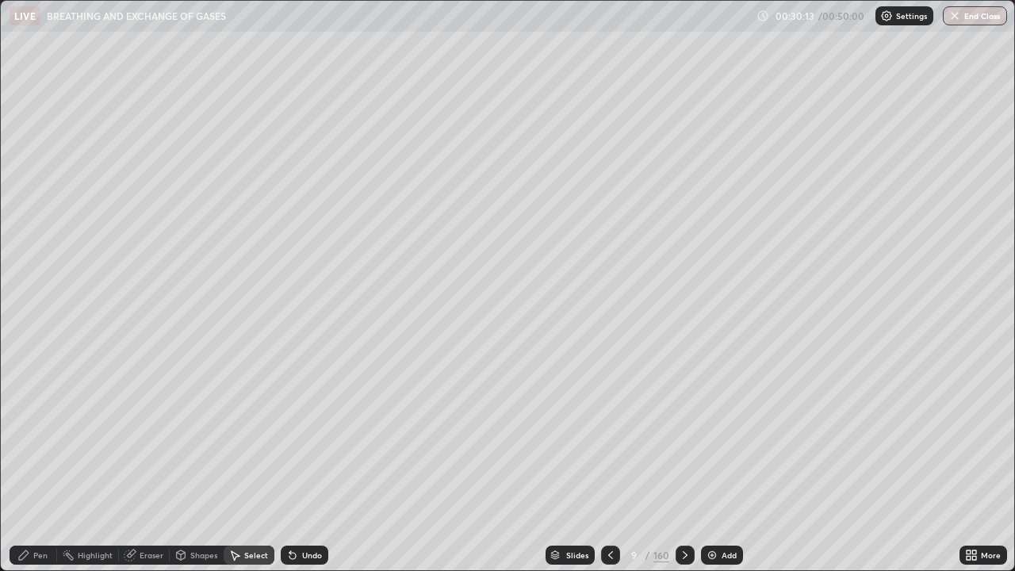
click at [614, 463] on icon at bounding box center [610, 555] width 13 height 13
click at [45, 463] on div "Pen" at bounding box center [40, 555] width 14 height 8
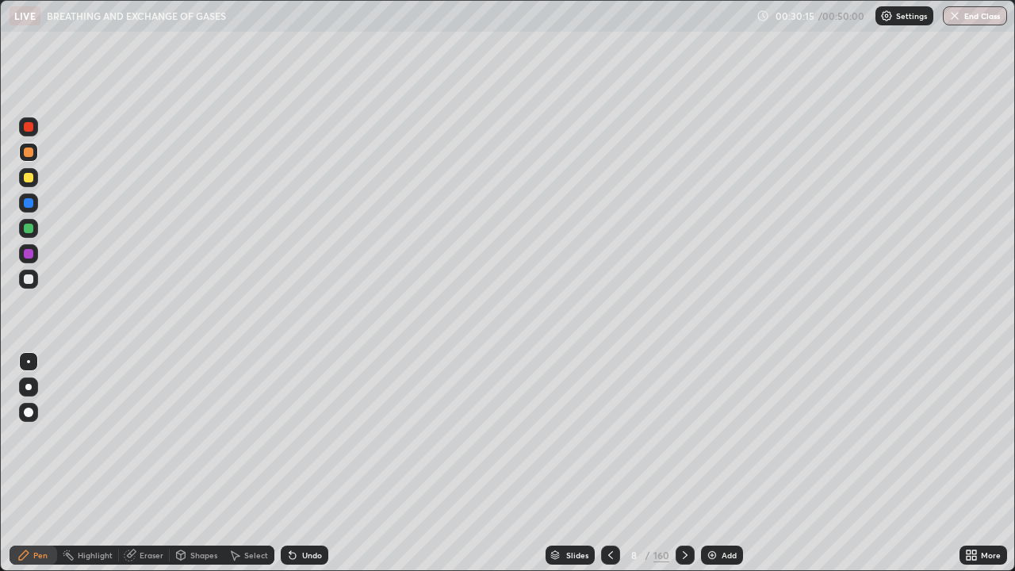
click at [246, 463] on div "Select" at bounding box center [249, 555] width 51 height 32
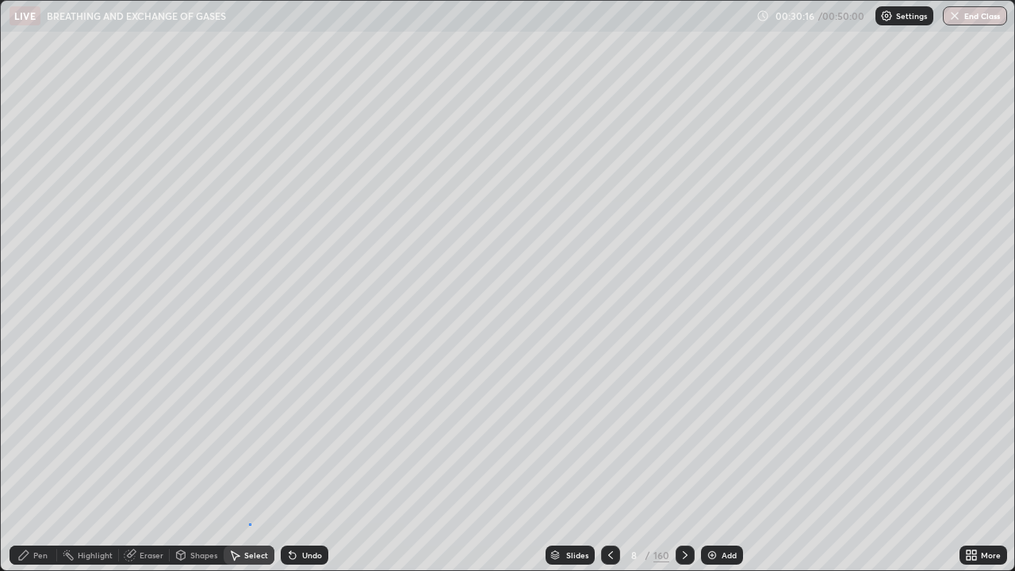
click at [249, 463] on div "0 ° Undo Copy Duplicate Duplicate to new slide Delete" at bounding box center [508, 286] width 1014 height 570
click at [257, 463] on div "0 ° Undo Copy Duplicate Duplicate to new slide Delete" at bounding box center [508, 286] width 1014 height 570
click at [44, 463] on div "Pen" at bounding box center [40, 555] width 14 height 8
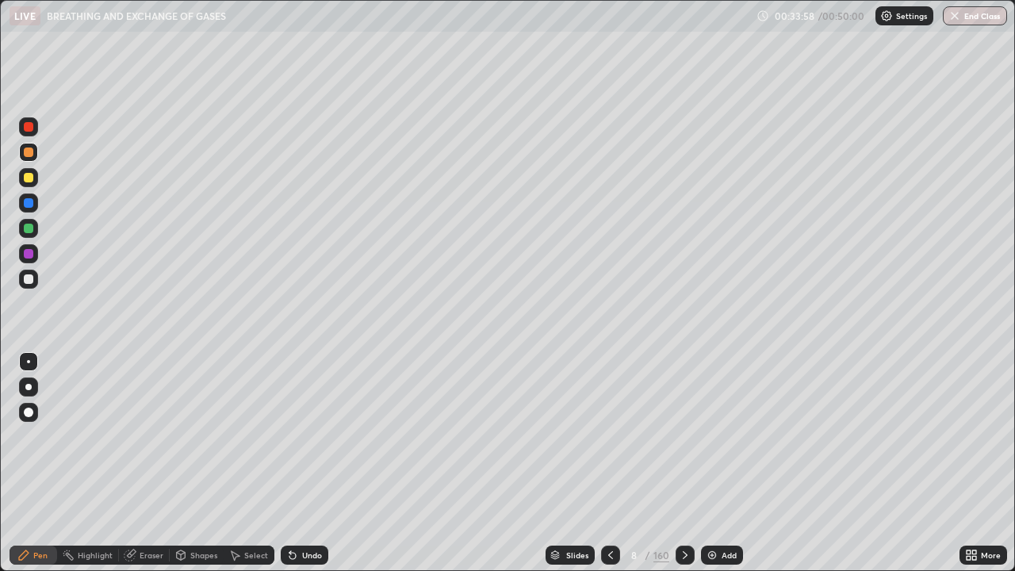
click at [726, 463] on div "Add" at bounding box center [729, 555] width 15 height 8
click at [619, 463] on div at bounding box center [611, 555] width 19 height 19
click at [720, 463] on div "Add" at bounding box center [721, 555] width 42 height 19
click at [198, 463] on div "Shapes" at bounding box center [203, 555] width 27 height 8
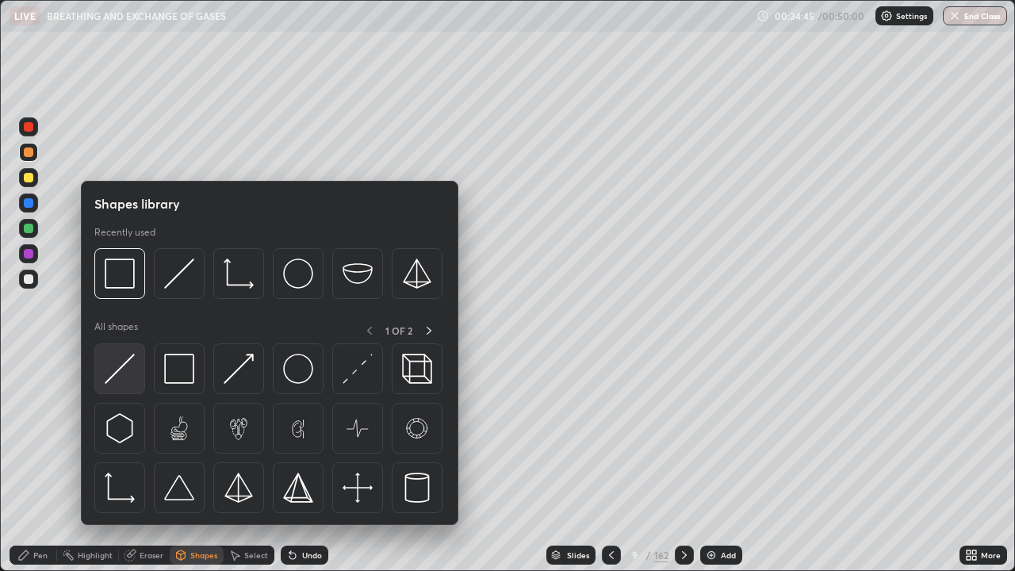
click at [121, 378] on img at bounding box center [120, 369] width 30 height 30
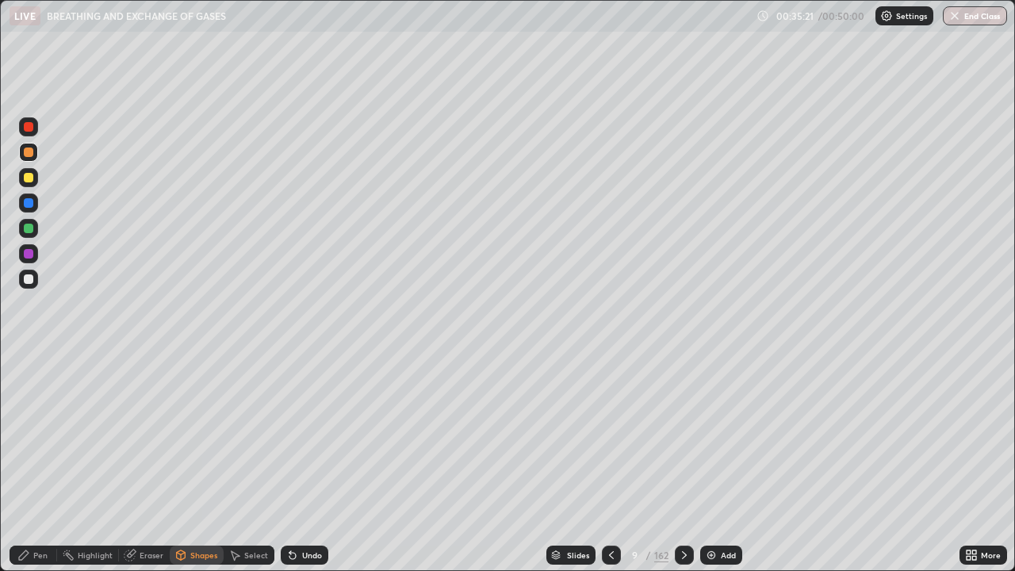
click at [37, 463] on div "Pen" at bounding box center [34, 555] width 48 height 19
click at [33, 182] on div at bounding box center [28, 177] width 19 height 19
click at [303, 463] on div "Undo" at bounding box center [305, 555] width 48 height 19
click at [312, 463] on div "Undo" at bounding box center [305, 555] width 48 height 19
click at [301, 463] on div "Undo" at bounding box center [305, 555] width 48 height 19
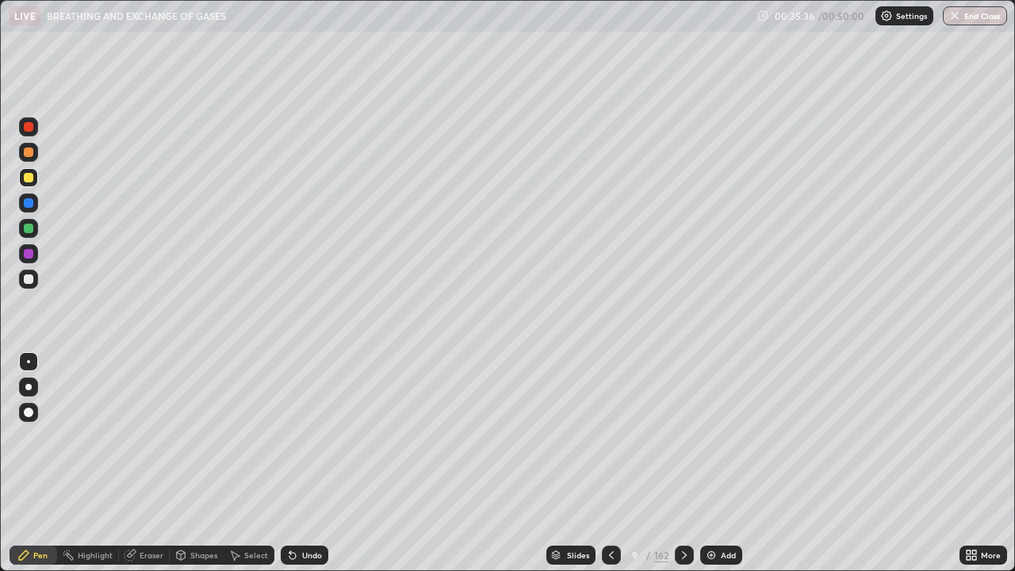
click at [28, 226] on div at bounding box center [29, 229] width 10 height 10
click at [33, 152] on div at bounding box center [29, 153] width 10 height 10
click at [29, 279] on div at bounding box center [29, 279] width 10 height 10
click at [194, 463] on div "Shapes" at bounding box center [197, 555] width 54 height 19
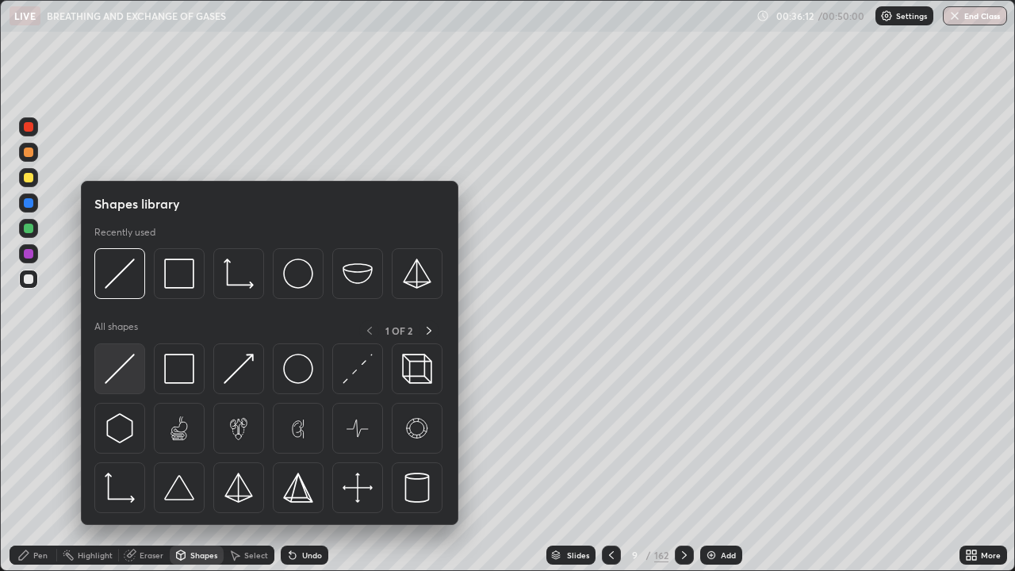
click at [121, 373] on img at bounding box center [120, 369] width 30 height 30
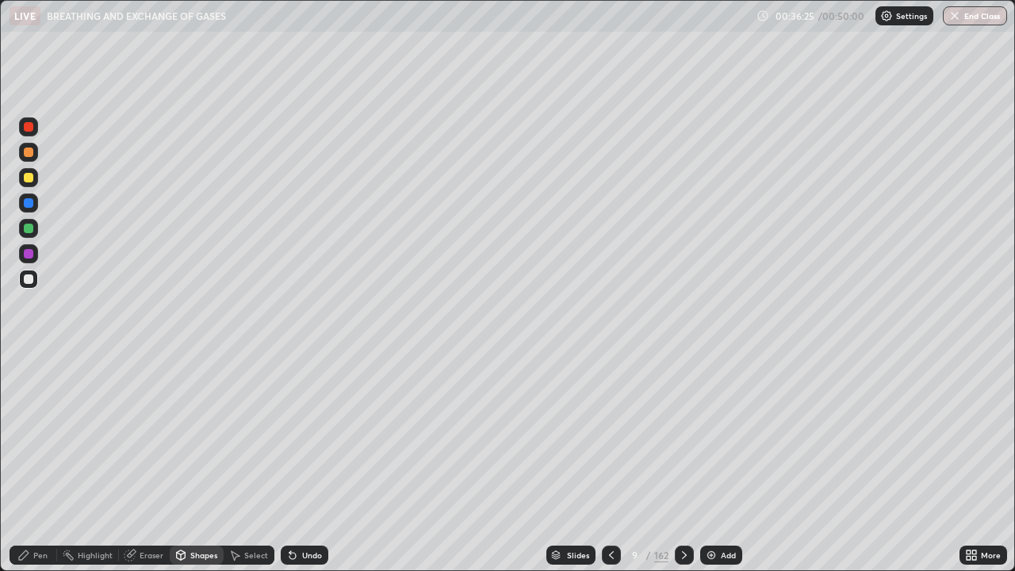
click at [31, 159] on div at bounding box center [28, 152] width 19 height 19
click at [40, 463] on div "Pen" at bounding box center [40, 555] width 14 height 8
click at [199, 463] on div "Shapes" at bounding box center [203, 555] width 27 height 8
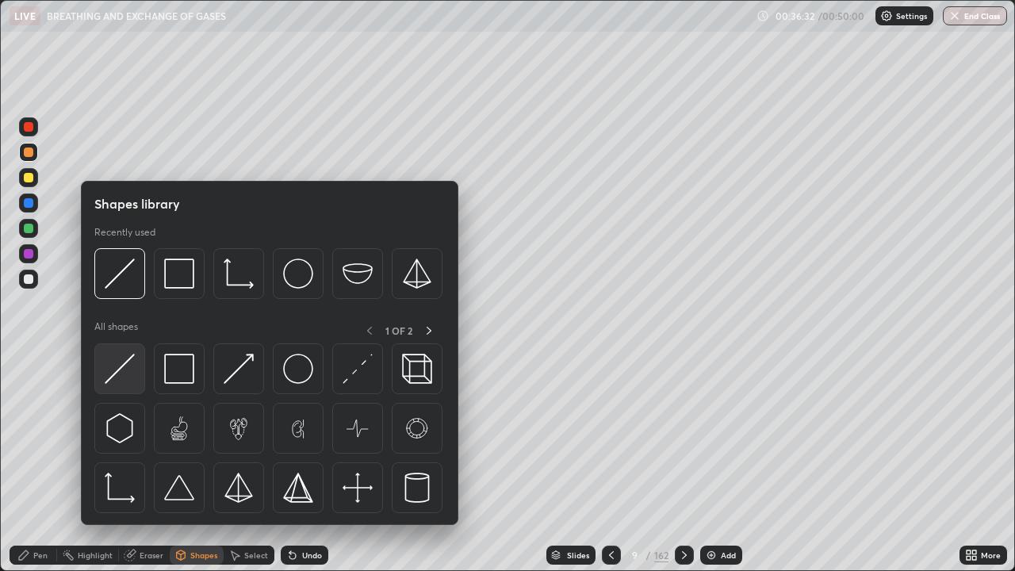
click at [125, 373] on img at bounding box center [120, 369] width 30 height 30
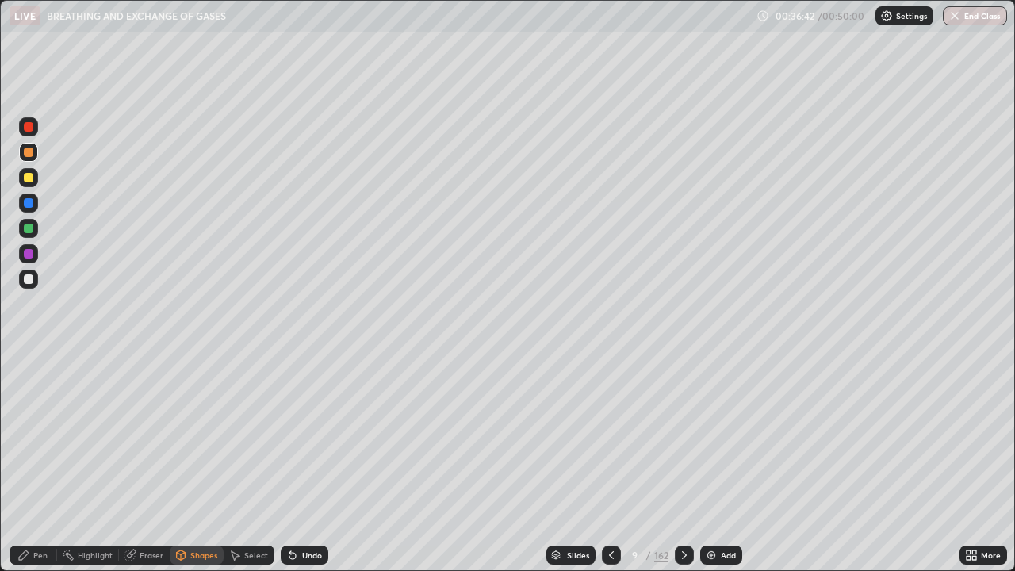
click at [43, 463] on div "Pen" at bounding box center [34, 555] width 48 height 19
click at [31, 181] on div at bounding box center [29, 178] width 10 height 10
click at [31, 278] on div at bounding box center [29, 279] width 10 height 10
click at [30, 255] on div at bounding box center [29, 254] width 10 height 10
click at [29, 152] on div at bounding box center [29, 153] width 10 height 10
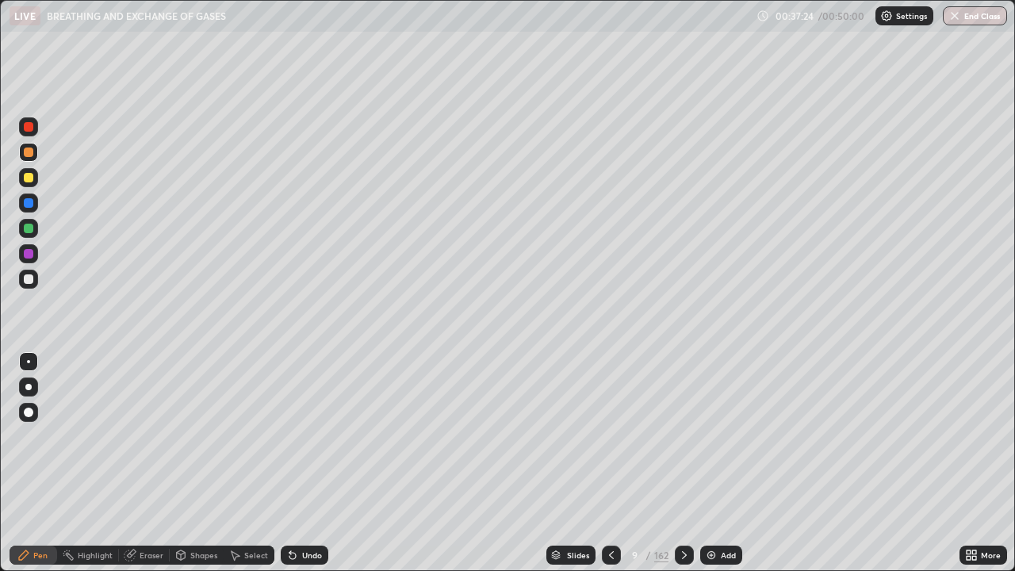
click at [31, 282] on div at bounding box center [29, 279] width 10 height 10
click at [28, 178] on div at bounding box center [29, 178] width 10 height 10
click at [27, 276] on div at bounding box center [29, 279] width 10 height 10
click at [610, 463] on icon at bounding box center [611, 555] width 13 height 13
click at [32, 178] on div at bounding box center [29, 178] width 10 height 10
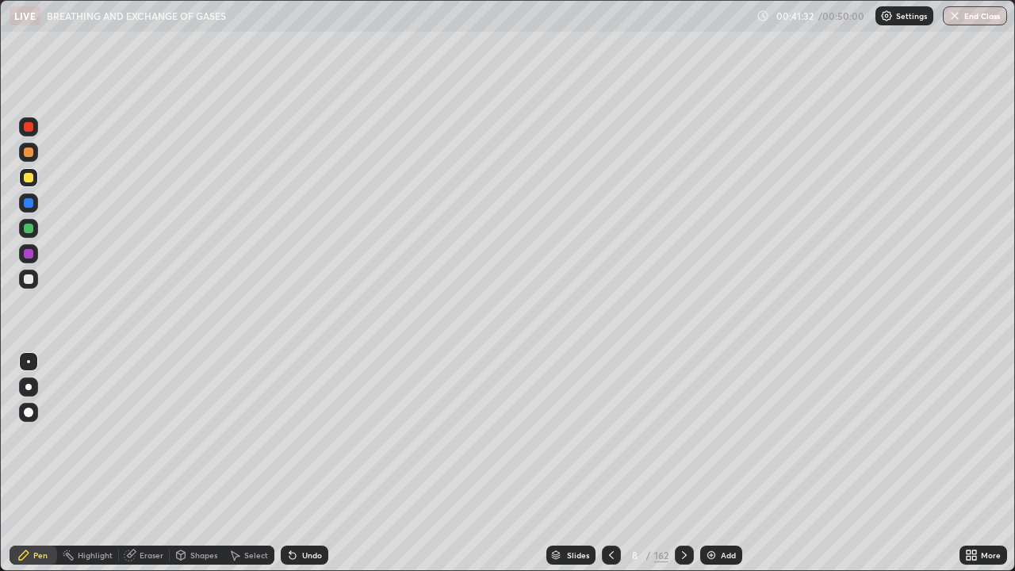
click at [683, 463] on icon at bounding box center [684, 555] width 13 height 13
click at [32, 232] on div at bounding box center [29, 229] width 10 height 10
click at [29, 178] on div at bounding box center [29, 178] width 10 height 10
click at [305, 463] on div "Undo" at bounding box center [312, 555] width 20 height 8
click at [306, 463] on div "Undo" at bounding box center [312, 555] width 20 height 8
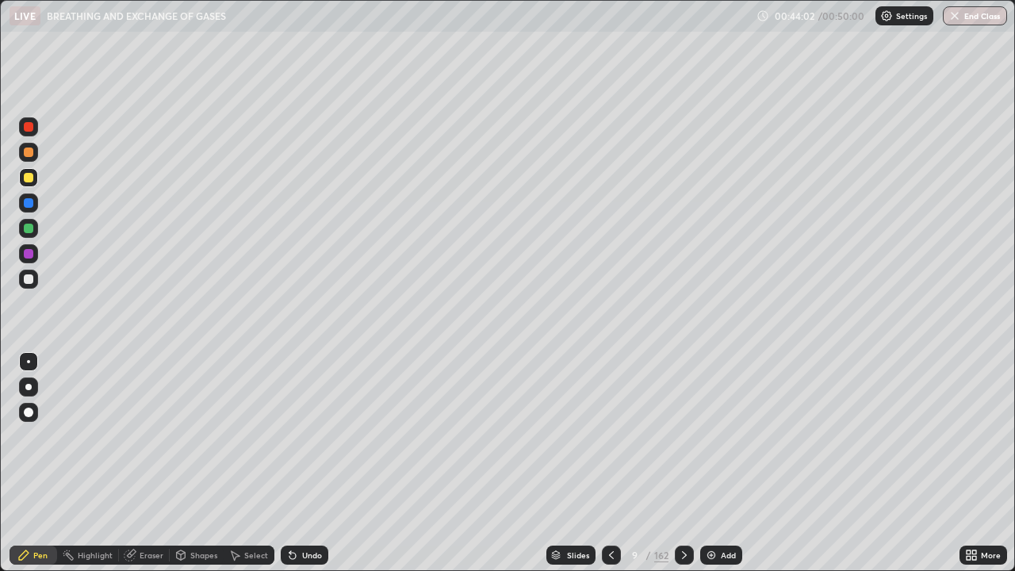
click at [303, 463] on div "Undo" at bounding box center [312, 555] width 20 height 8
click at [29, 283] on div at bounding box center [29, 279] width 10 height 10
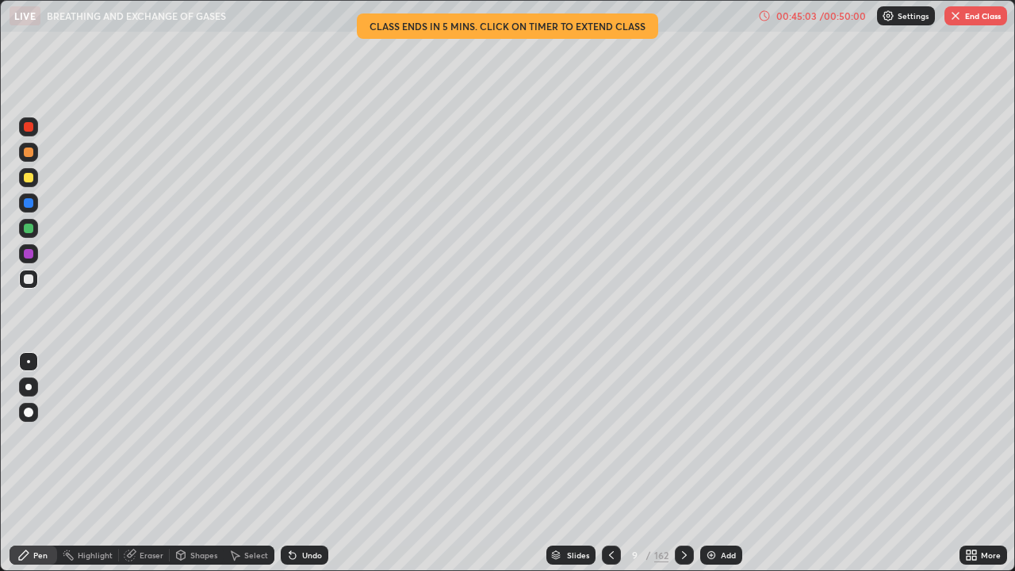
click at [29, 156] on div at bounding box center [29, 153] width 10 height 10
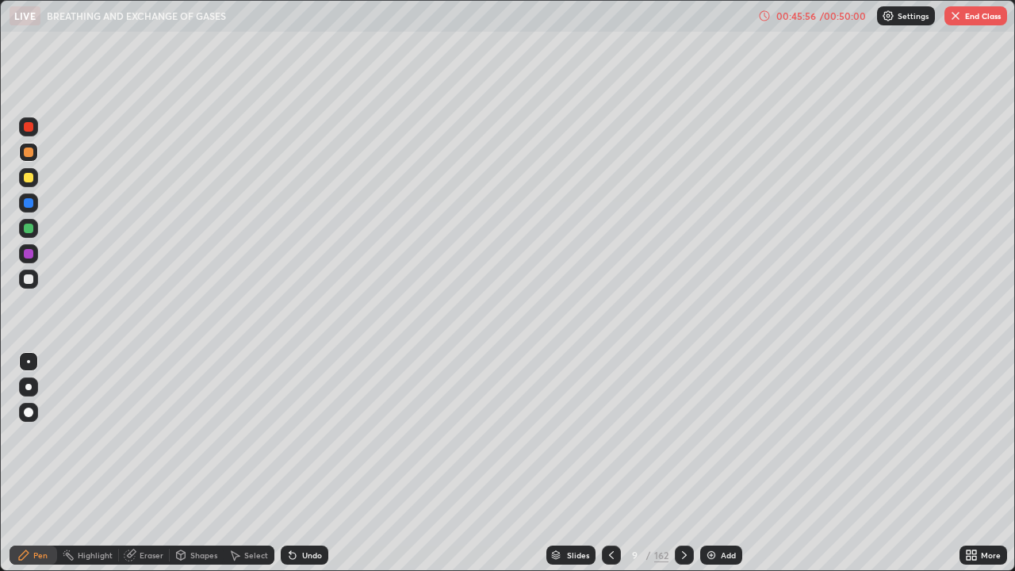
click at [29, 281] on div at bounding box center [29, 279] width 10 height 10
click at [33, 229] on div at bounding box center [29, 229] width 10 height 10
click at [32, 281] on div at bounding box center [29, 279] width 10 height 10
click at [31, 177] on div at bounding box center [29, 178] width 10 height 10
click at [34, 281] on div at bounding box center [28, 279] width 19 height 19
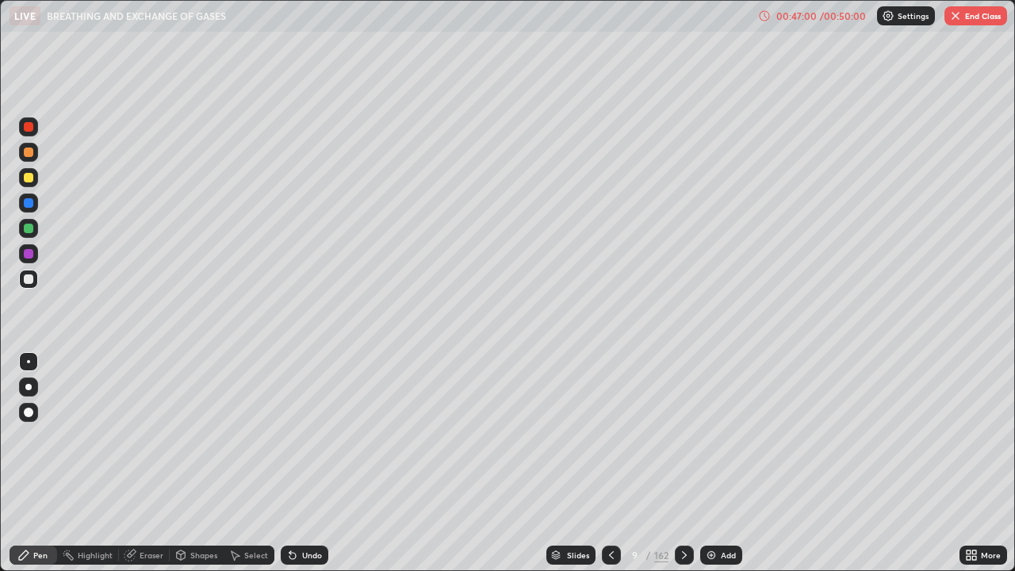
click at [304, 463] on div "Undo" at bounding box center [305, 555] width 48 height 19
click at [306, 463] on div "Undo" at bounding box center [305, 555] width 48 height 19
click at [309, 463] on div "Undo" at bounding box center [305, 555] width 48 height 19
click at [26, 230] on div at bounding box center [29, 229] width 10 height 10
click at [29, 280] on div at bounding box center [29, 279] width 10 height 10
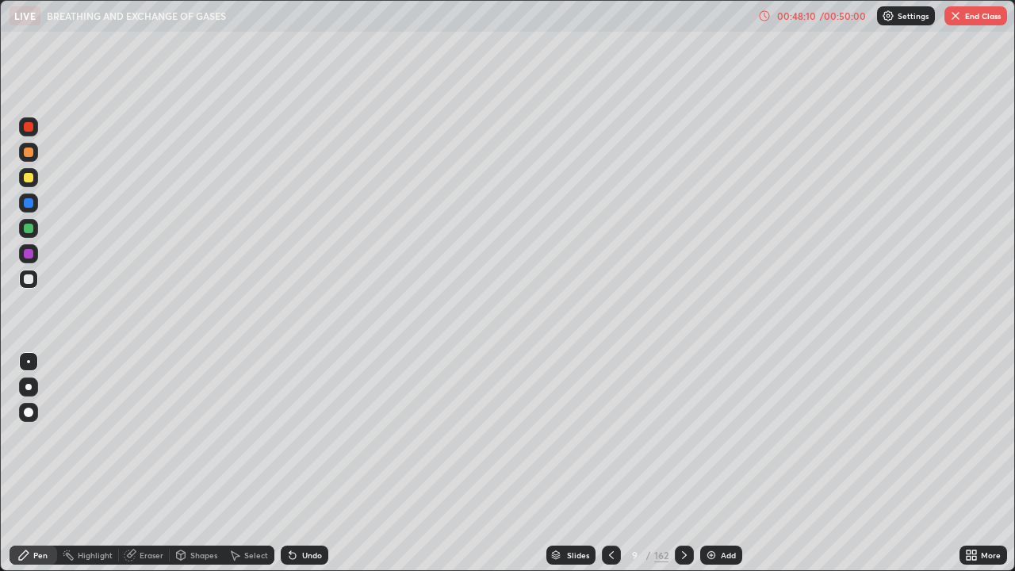
click at [31, 230] on div at bounding box center [29, 229] width 10 height 10
click at [28, 179] on div at bounding box center [29, 178] width 10 height 10
click at [26, 278] on div at bounding box center [29, 279] width 10 height 10
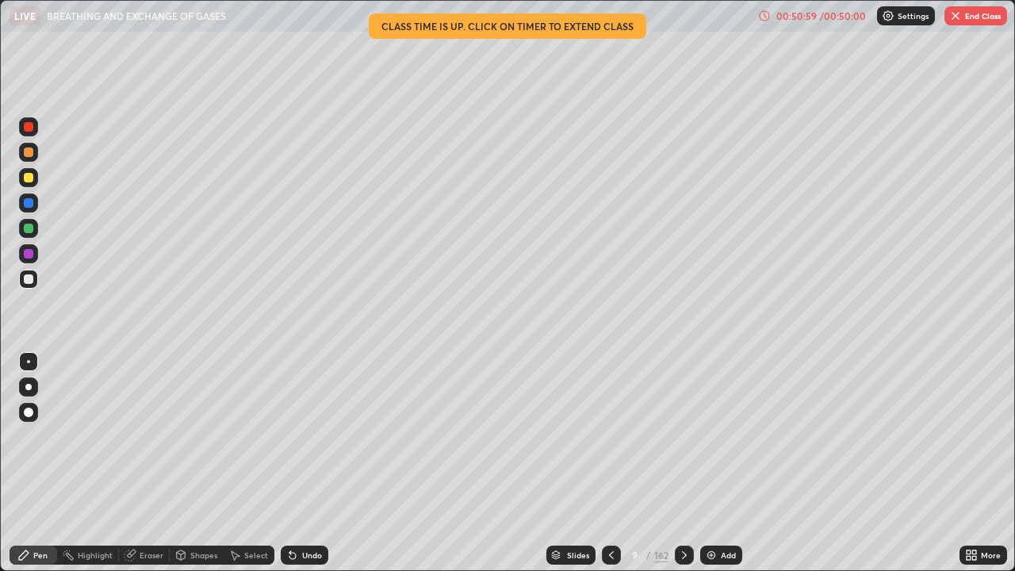
click at [37, 182] on div at bounding box center [28, 177] width 19 height 19
click at [706, 463] on div "Add" at bounding box center [721, 555] width 42 height 19
click at [33, 152] on div at bounding box center [29, 153] width 10 height 10
click at [31, 177] on div at bounding box center [29, 178] width 10 height 10
click at [32, 277] on div at bounding box center [29, 279] width 10 height 10
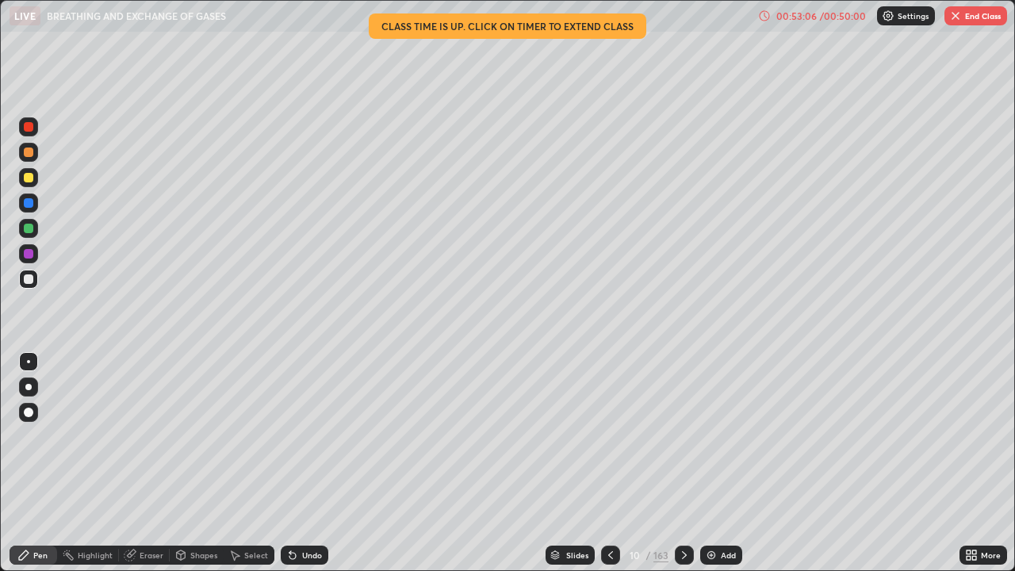
click at [32, 182] on div at bounding box center [28, 177] width 19 height 19
click at [29, 228] on div at bounding box center [29, 229] width 10 height 10
click at [31, 278] on div at bounding box center [29, 279] width 10 height 10
click at [197, 463] on div "Shapes" at bounding box center [203, 555] width 27 height 8
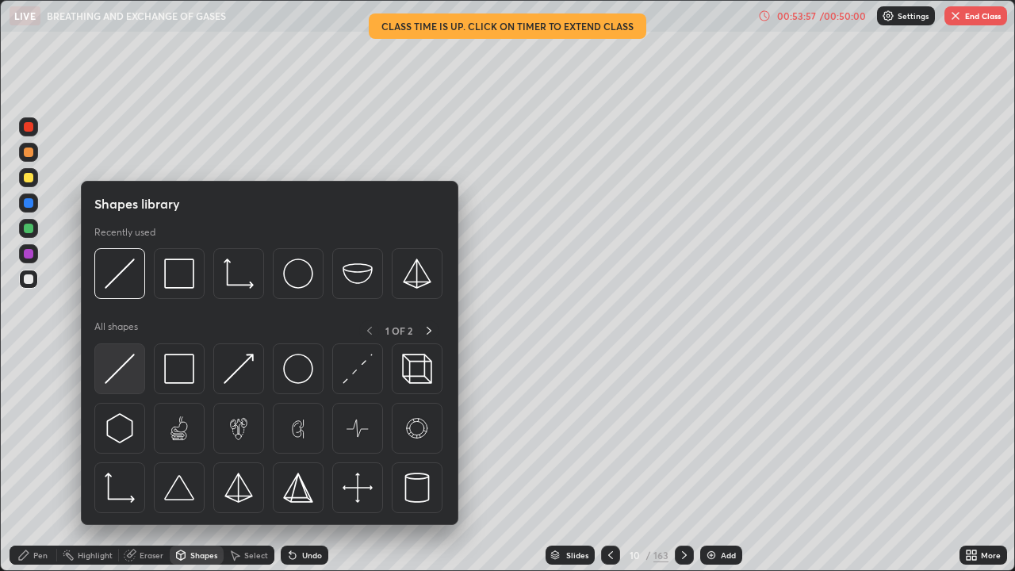
click at [117, 372] on img at bounding box center [120, 369] width 30 height 30
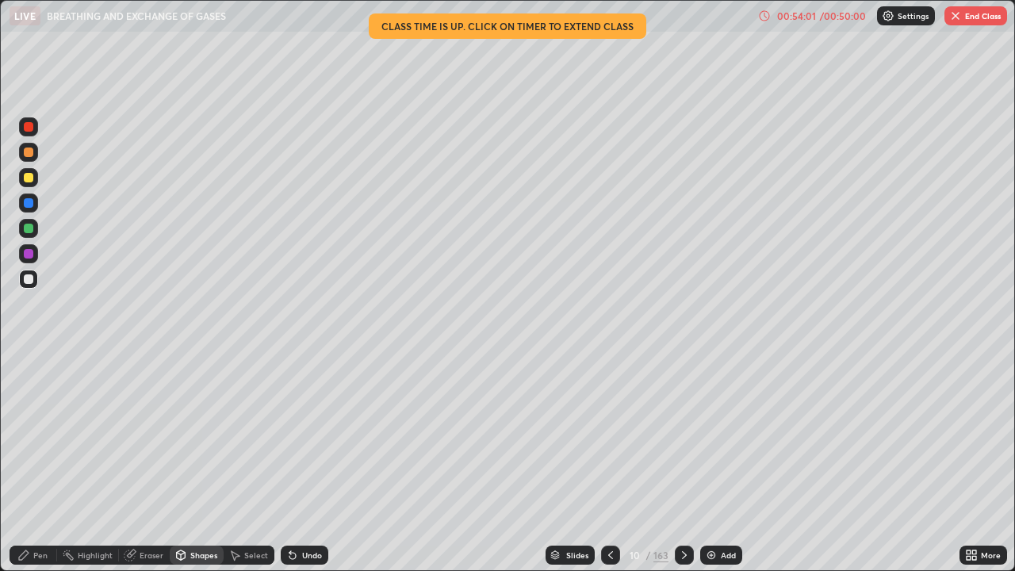
click at [48, 463] on div "Pen" at bounding box center [34, 555] width 48 height 19
click at [36, 181] on div at bounding box center [28, 177] width 19 height 19
click at [34, 284] on div at bounding box center [28, 279] width 19 height 19
click at [35, 179] on div at bounding box center [28, 177] width 19 height 19
click at [29, 280] on div at bounding box center [29, 279] width 10 height 10
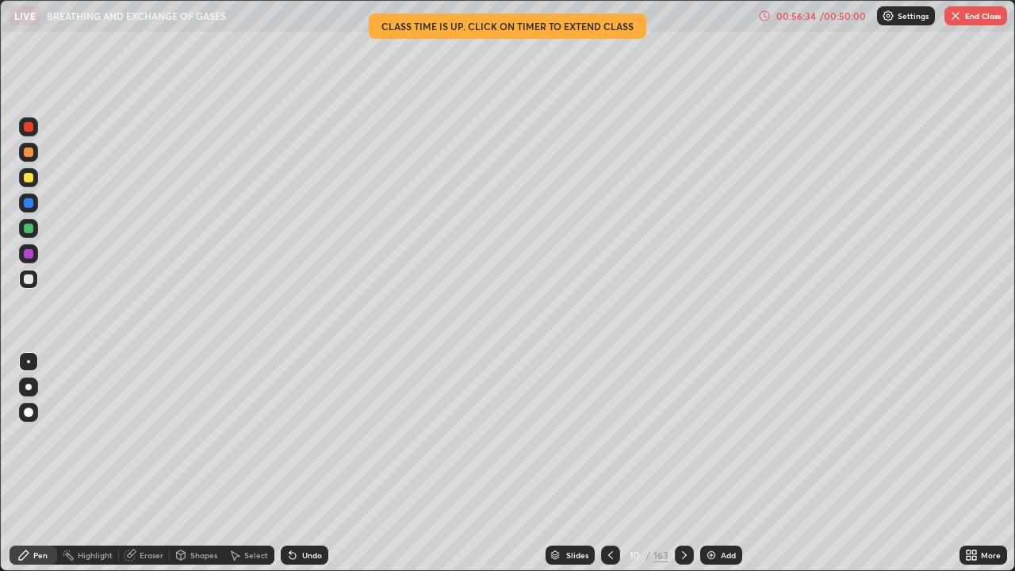
click at [35, 178] on div at bounding box center [28, 177] width 19 height 19
click at [963, 12] on button "End Class" at bounding box center [976, 15] width 63 height 19
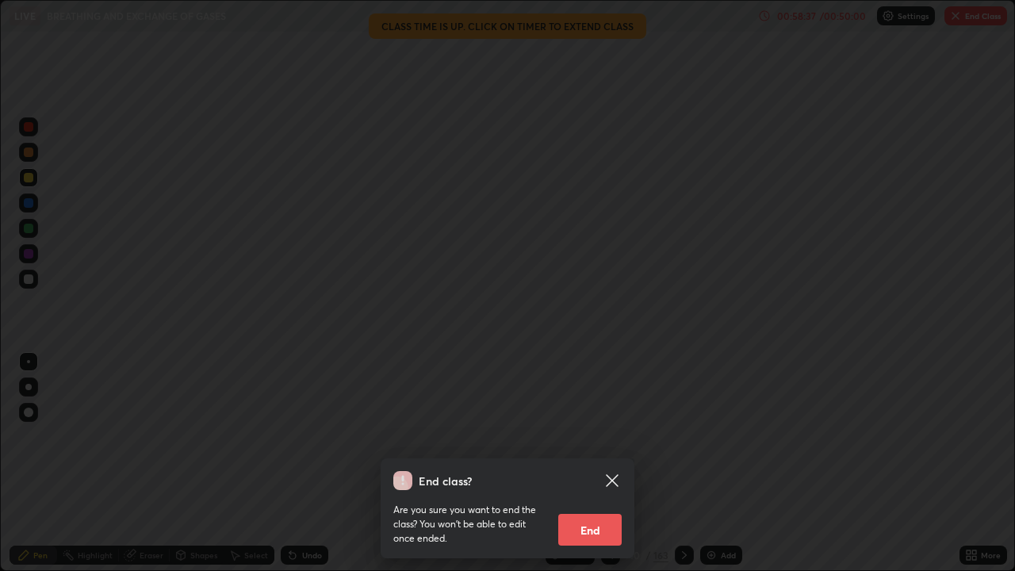
click at [612, 463] on icon at bounding box center [612, 480] width 19 height 19
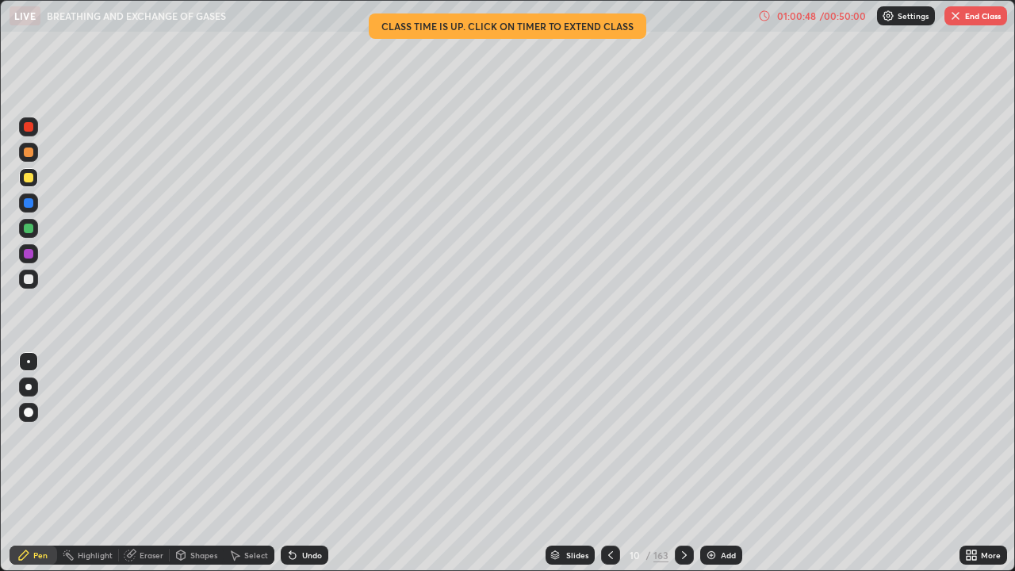
click at [976, 17] on button "End Class" at bounding box center [976, 15] width 63 height 19
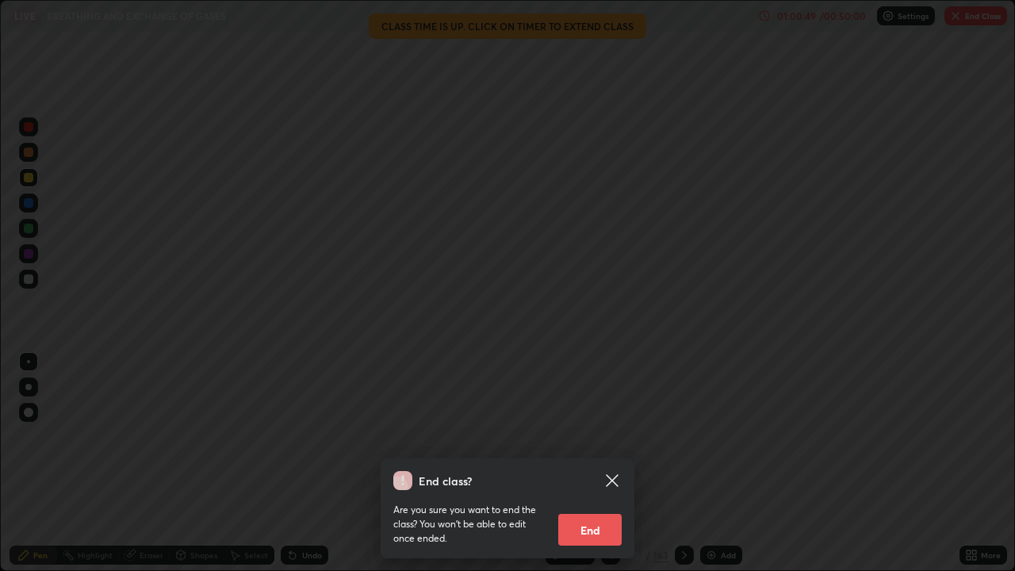
click at [600, 463] on button "End" at bounding box center [589, 530] width 63 height 32
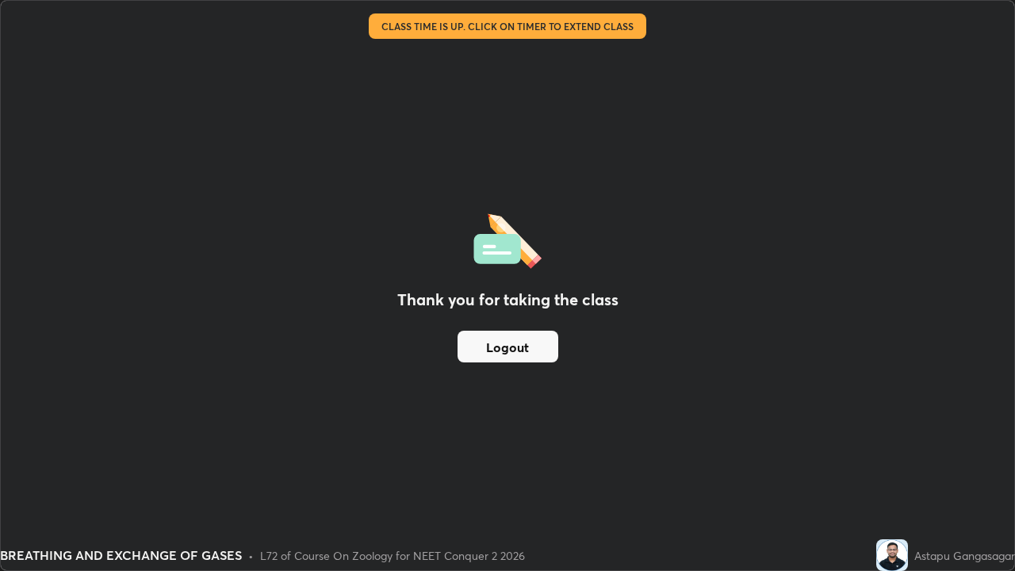
click at [545, 347] on button "Logout" at bounding box center [508, 347] width 101 height 32
click at [543, 349] on button "Logout" at bounding box center [508, 347] width 101 height 32
click at [544, 345] on button "Logout" at bounding box center [508, 347] width 101 height 32
